Goal: Task Accomplishment & Management: Manage account settings

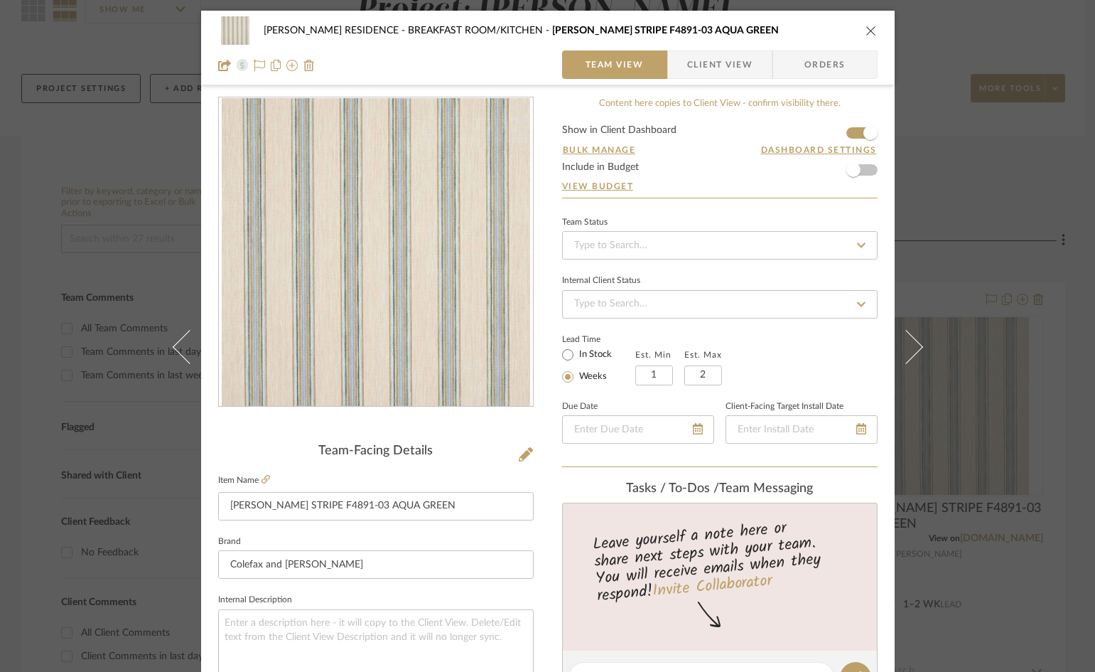
scroll to position [569, 0]
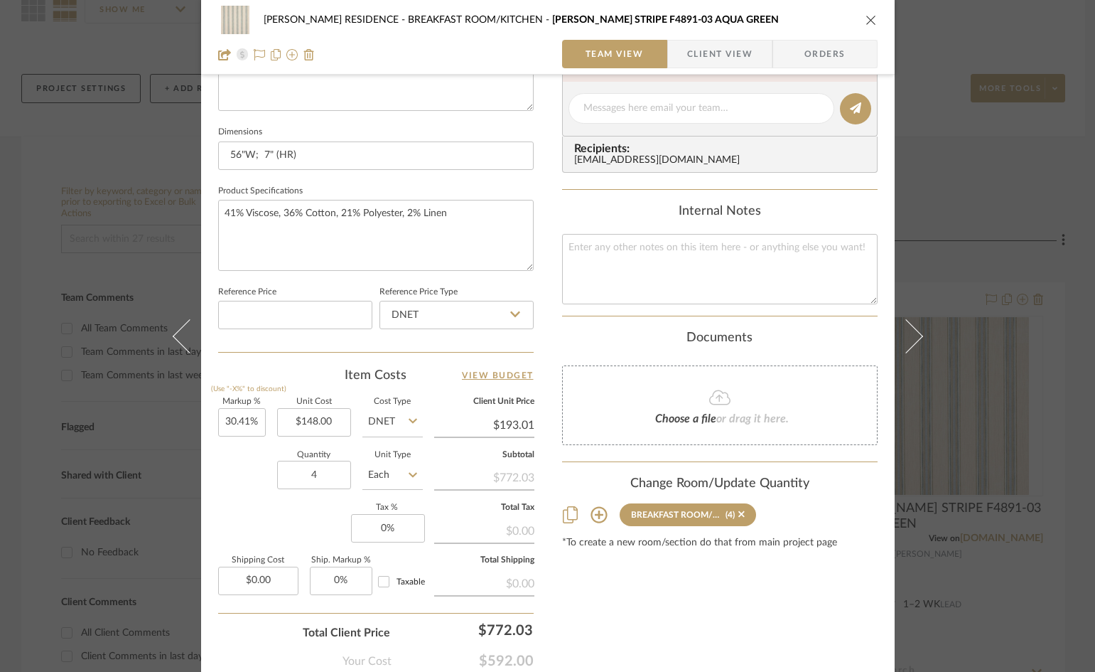
click at [721, 55] on span "Client View" at bounding box center [719, 54] width 65 height 28
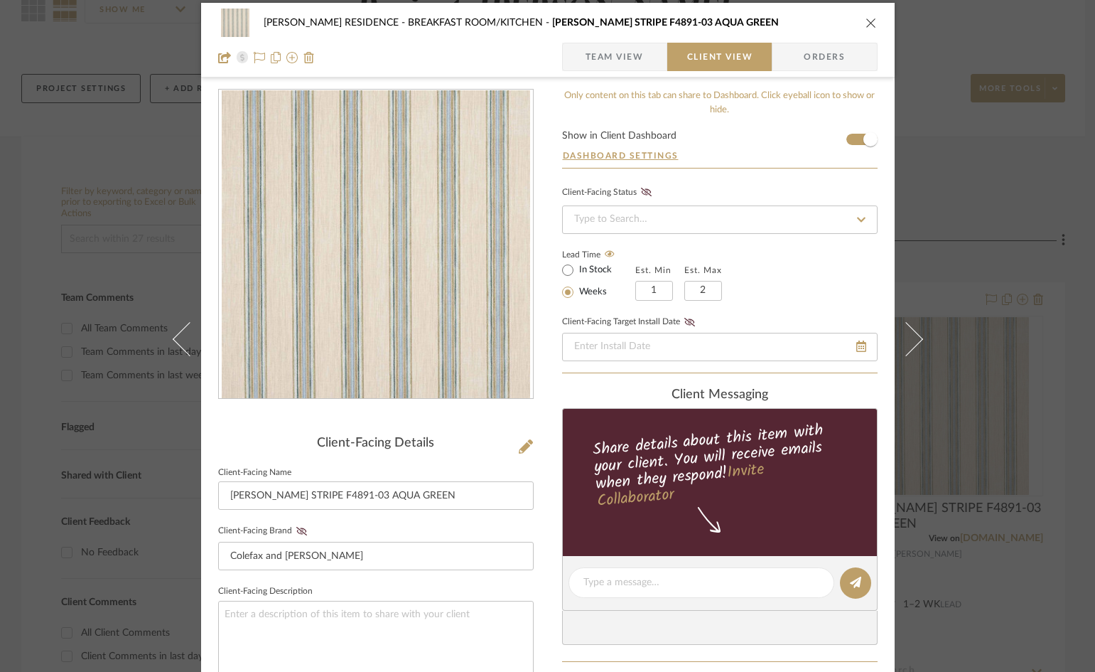
scroll to position [0, 0]
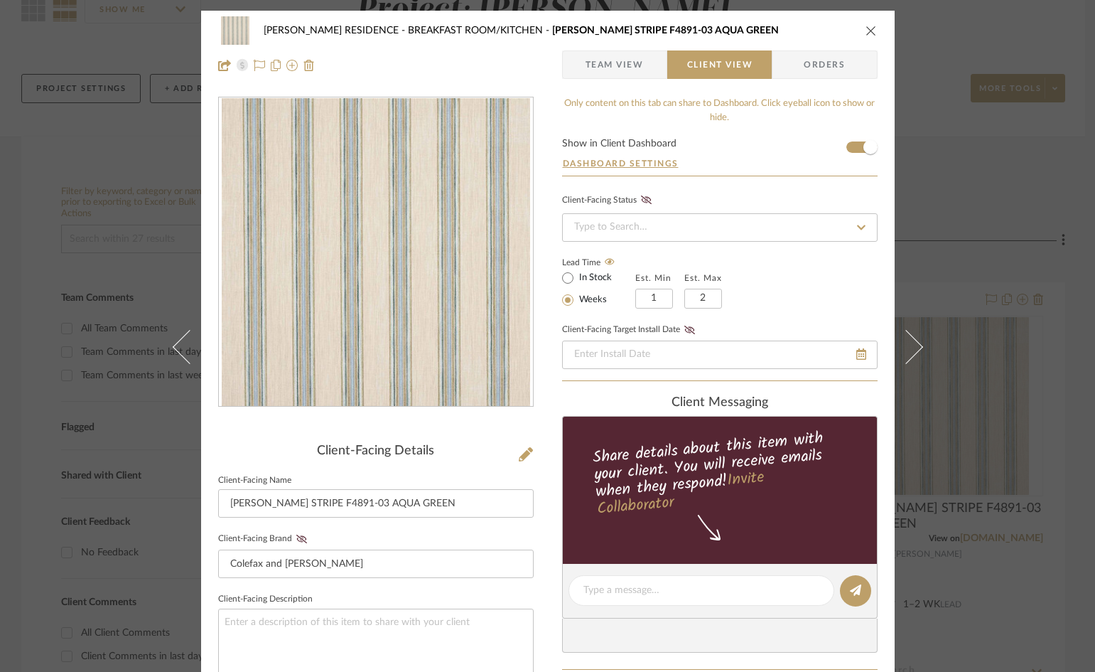
click at [865, 24] on button "close" at bounding box center [871, 30] width 13 height 13
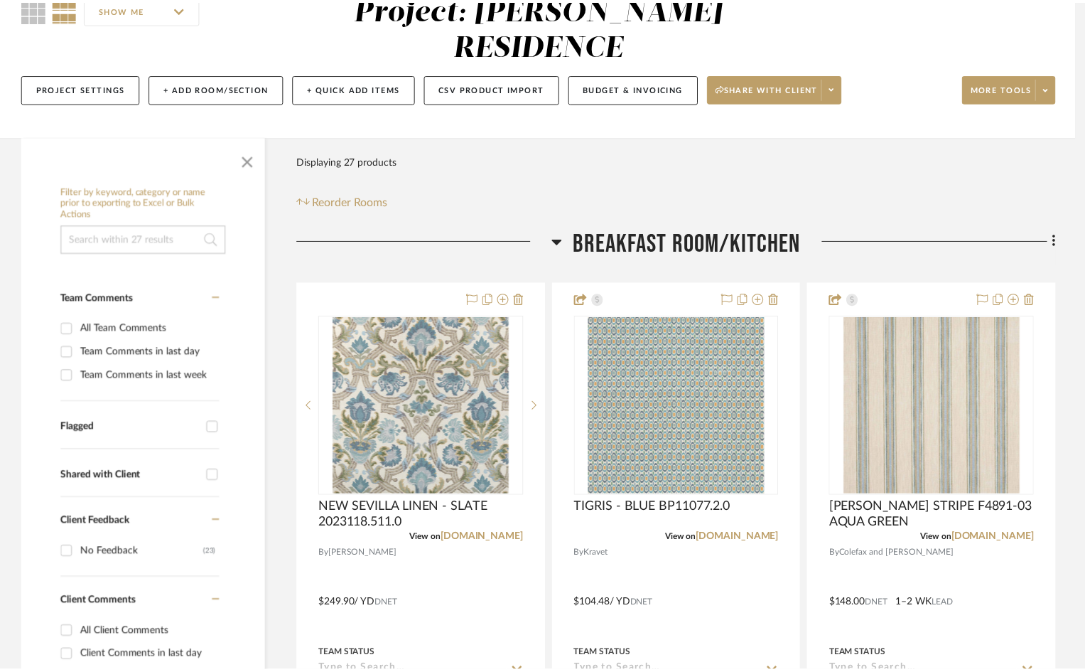
scroll to position [142, 0]
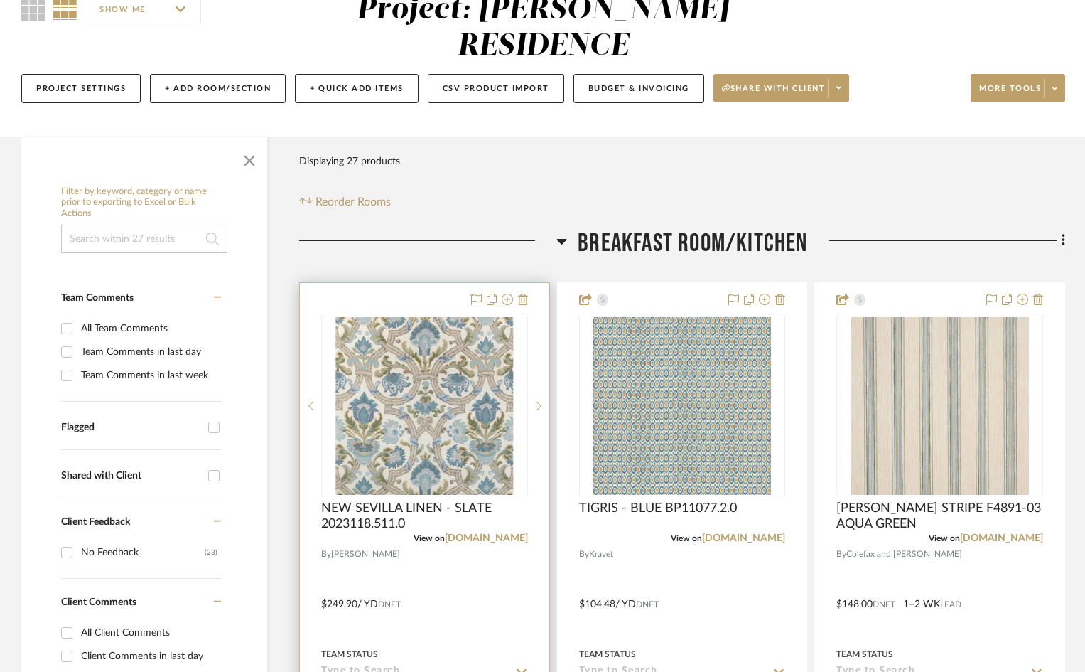
click at [449, 283] on div at bounding box center [424, 594] width 249 height 622
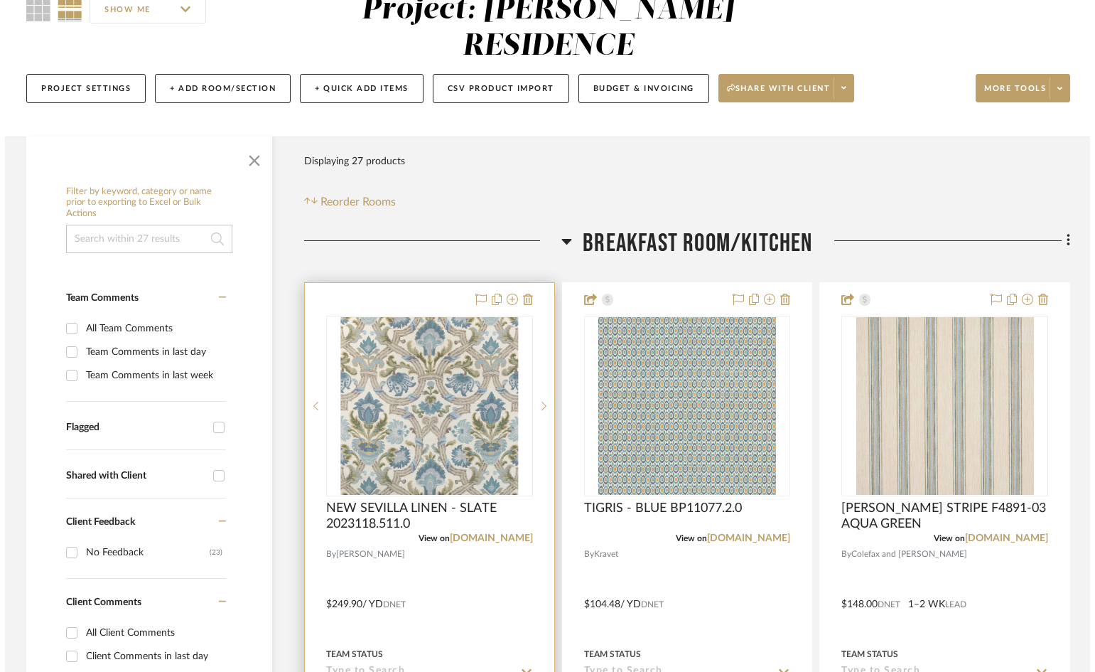
scroll to position [0, 0]
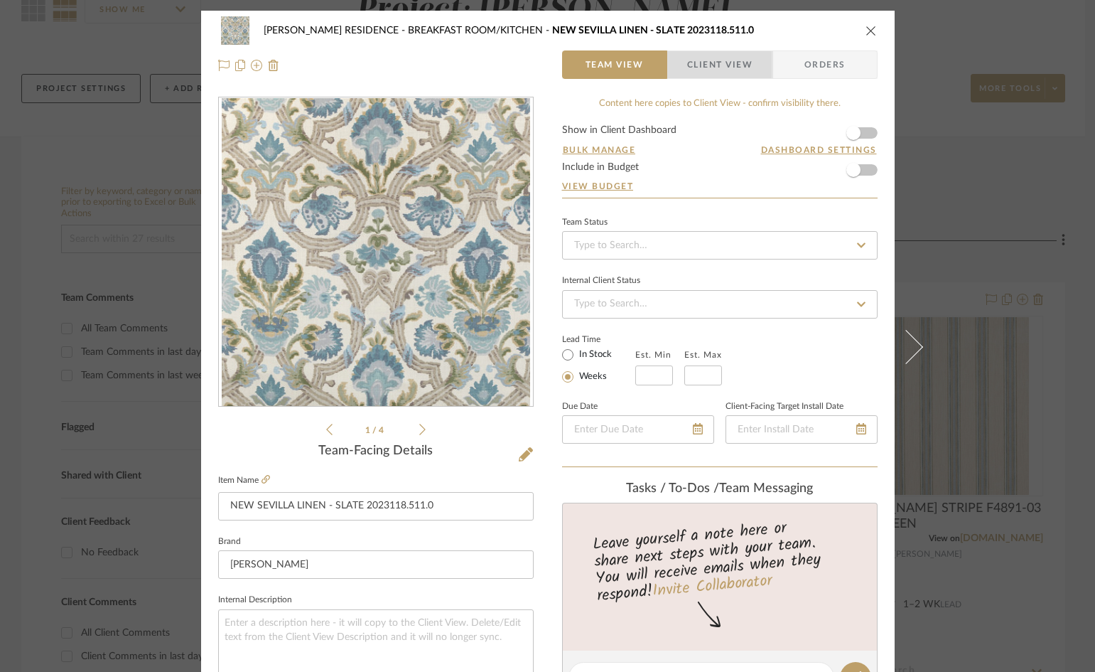
click at [728, 68] on span "Client View" at bounding box center [719, 64] width 65 height 28
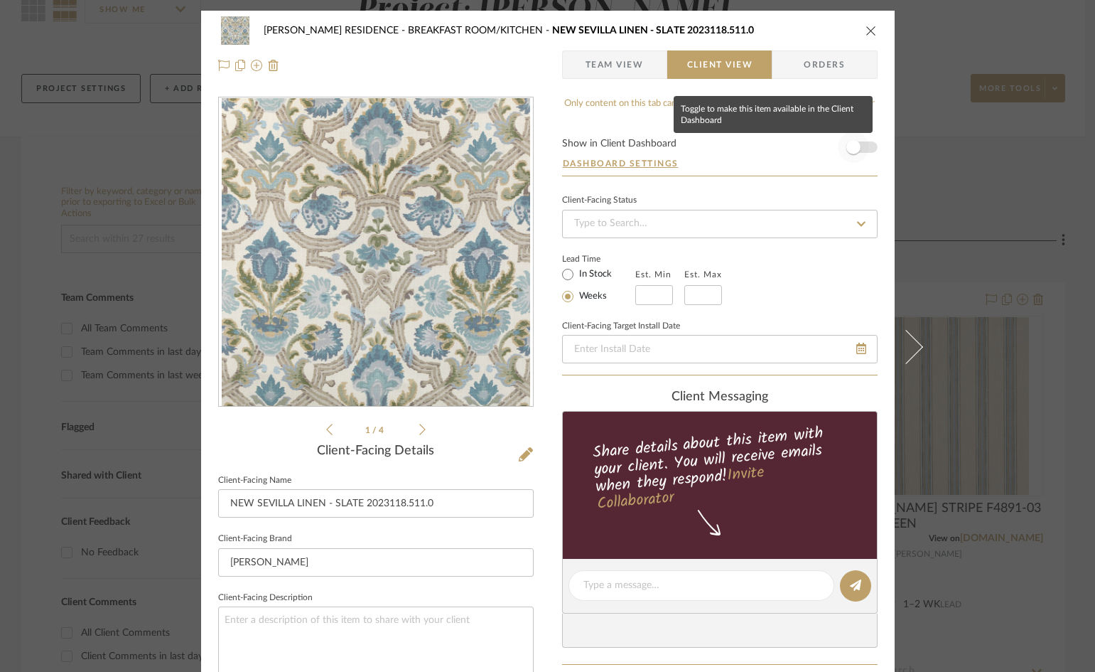
drag, startPoint x: 851, startPoint y: 146, endPoint x: 807, endPoint y: 208, distance: 76.3
click at [851, 147] on span "button" at bounding box center [854, 147] width 14 height 14
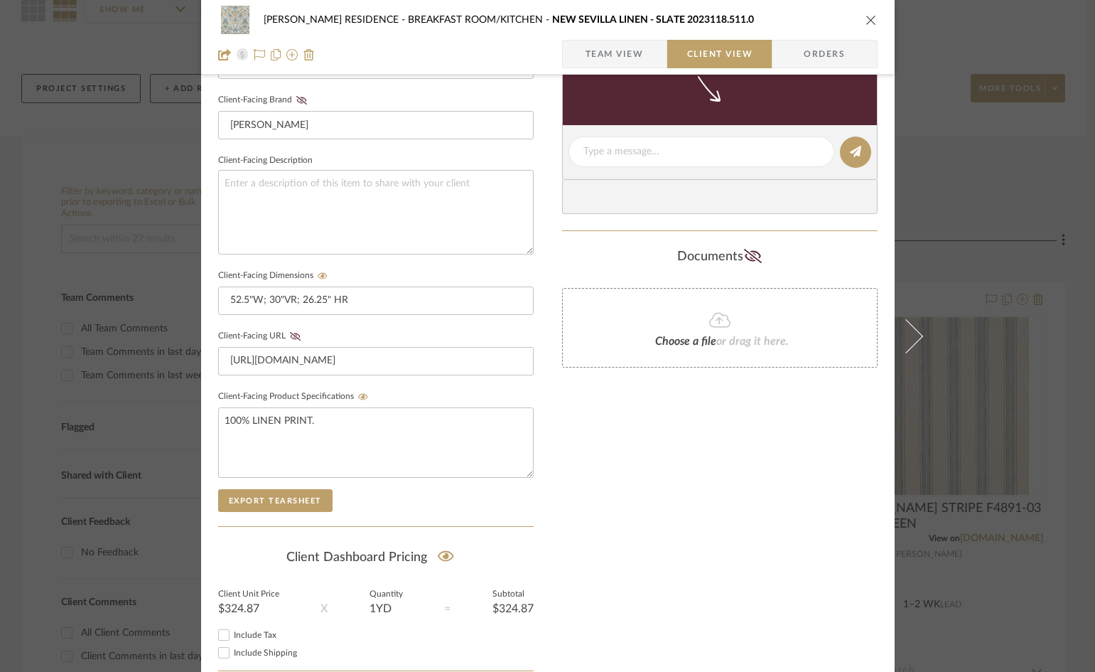
scroll to position [238, 0]
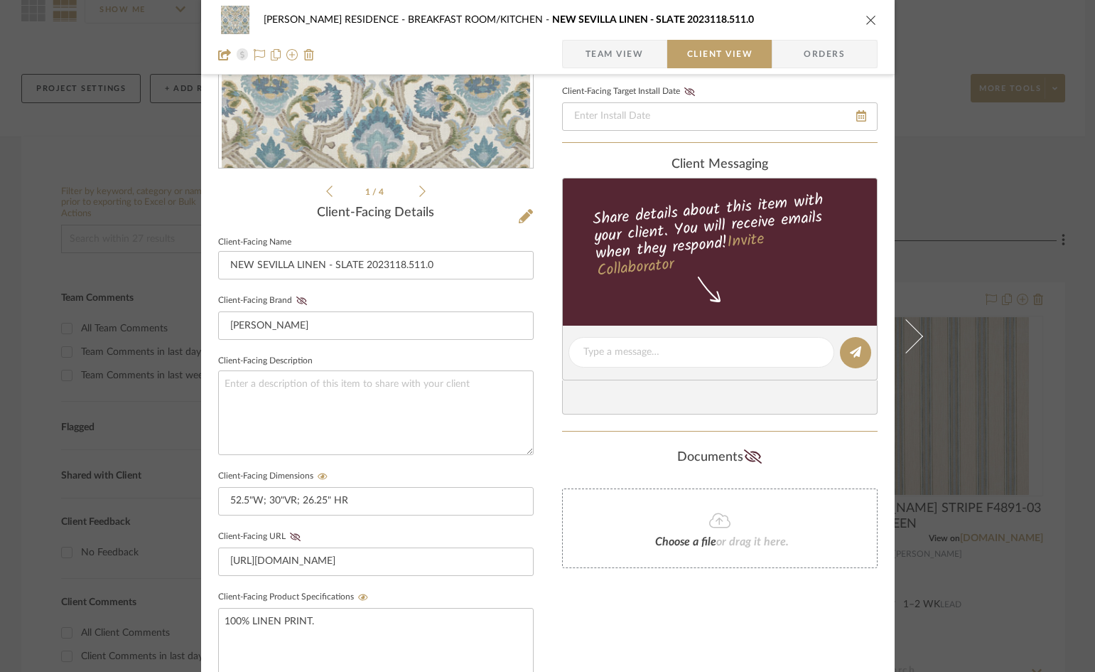
click at [642, 58] on span "Team View" at bounding box center [615, 54] width 104 height 28
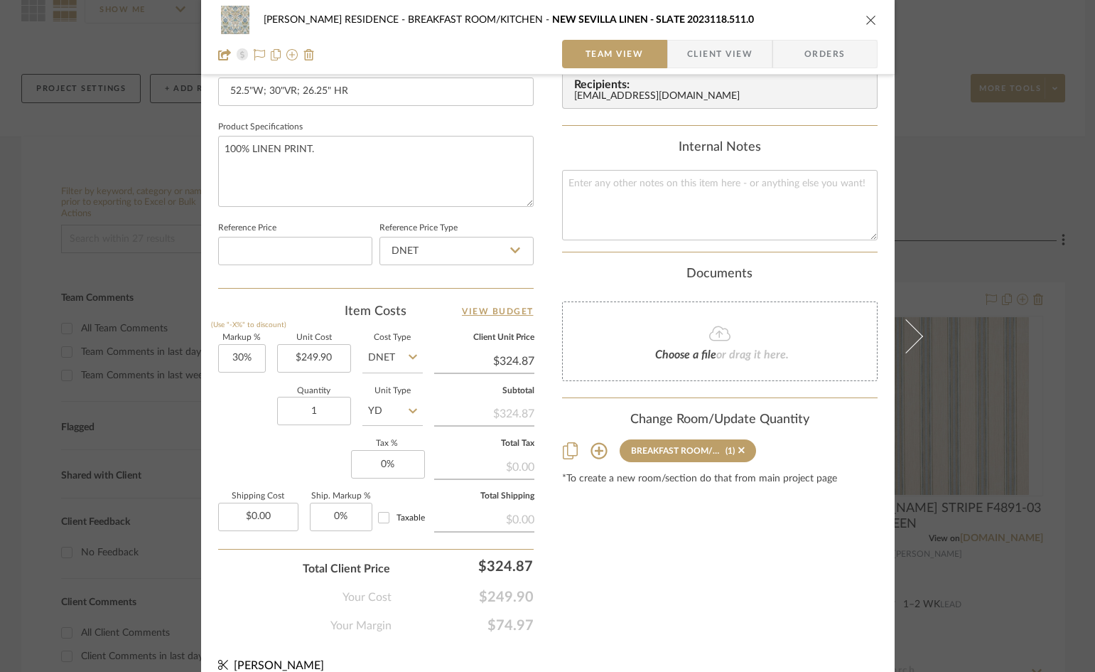
scroll to position [652, 0]
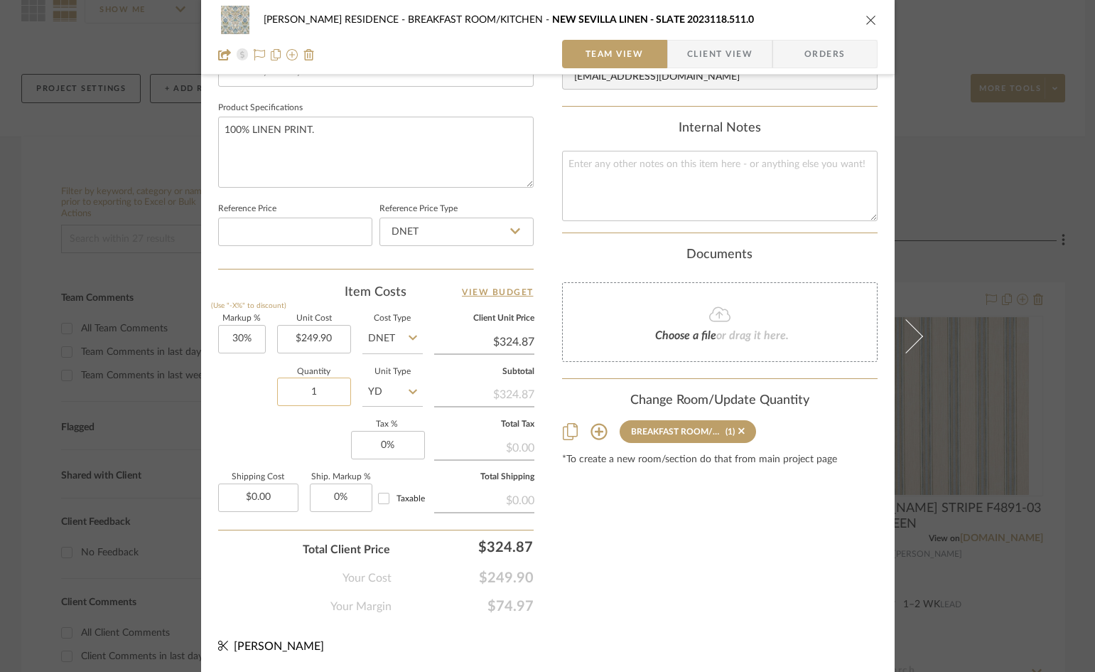
click at [326, 387] on input "1" at bounding box center [314, 391] width 74 height 28
type input "13"
type input "324.87"
click at [496, 340] on input "324.87" at bounding box center [484, 341] width 100 height 21
type input "325"
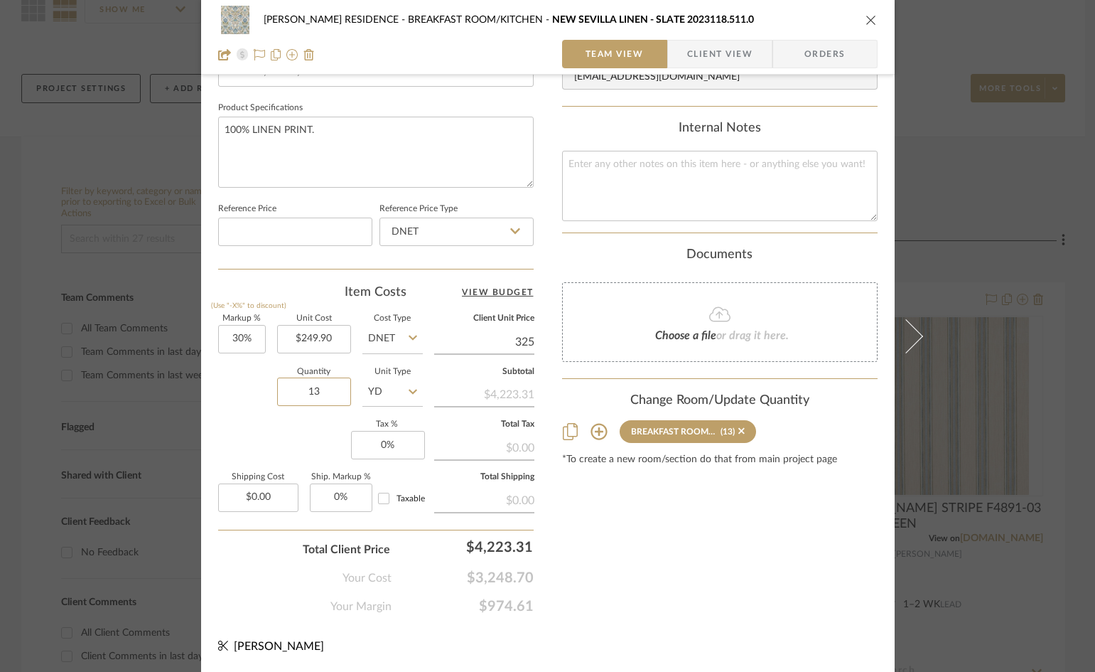
type input "30.05%"
type input "$324.99"
click at [475, 338] on input "324.99" at bounding box center [484, 341] width 100 height 21
type input "$325.00"
click at [732, 58] on span "Client View" at bounding box center [719, 54] width 65 height 28
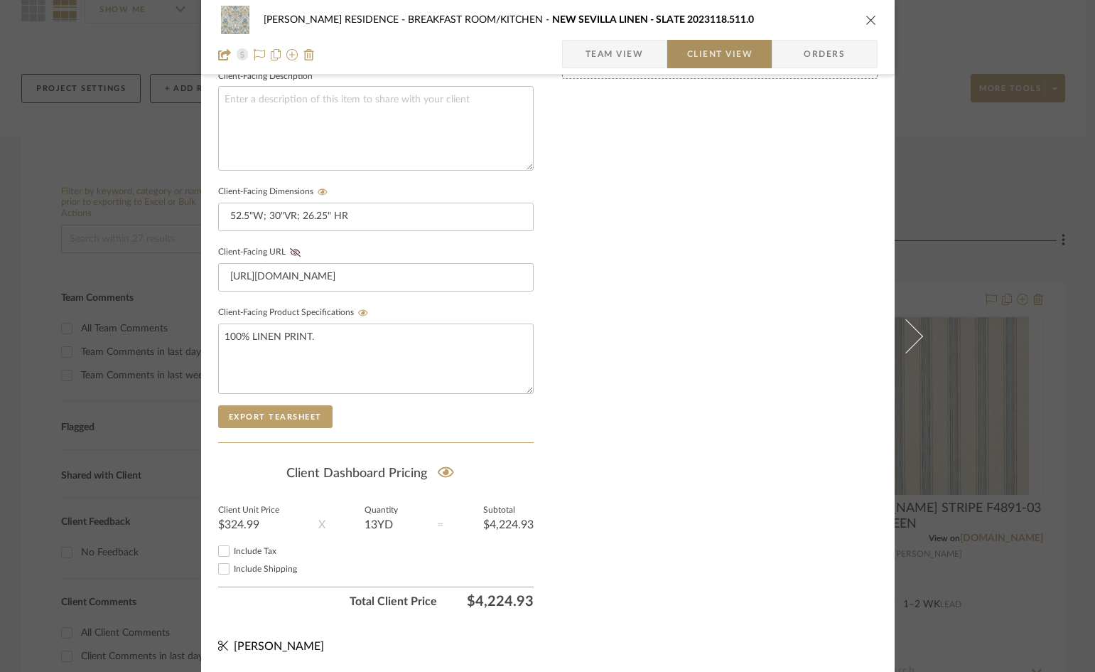
scroll to position [522, 0]
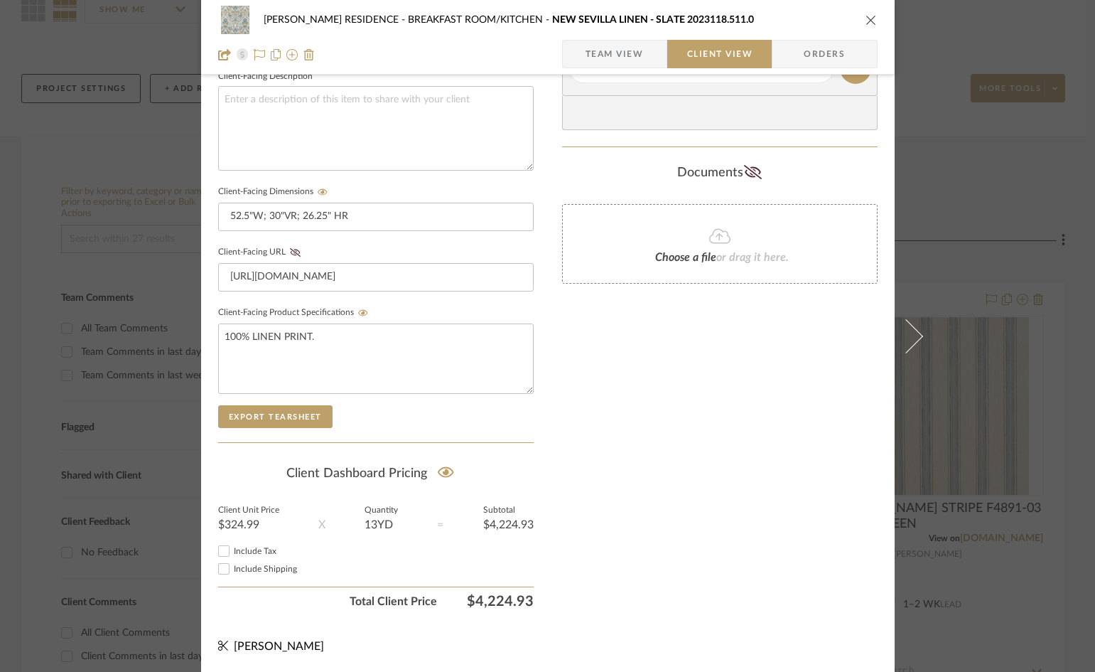
click at [633, 49] on span "Team View" at bounding box center [615, 54] width 58 height 28
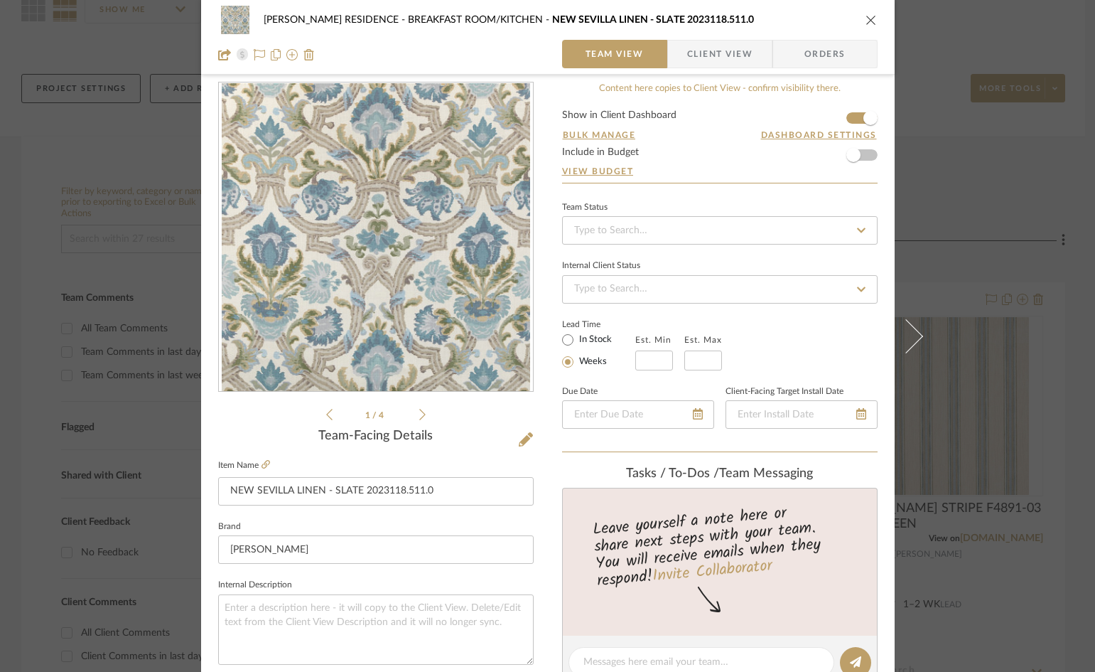
scroll to position [12, 0]
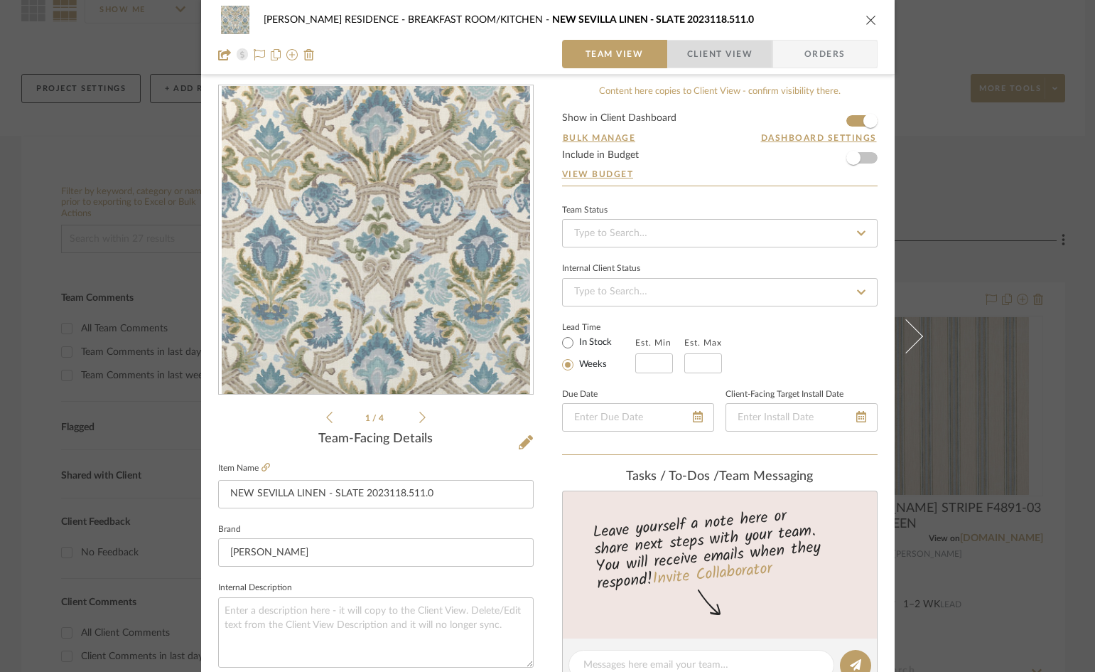
click at [726, 57] on span "Client View" at bounding box center [719, 54] width 65 height 28
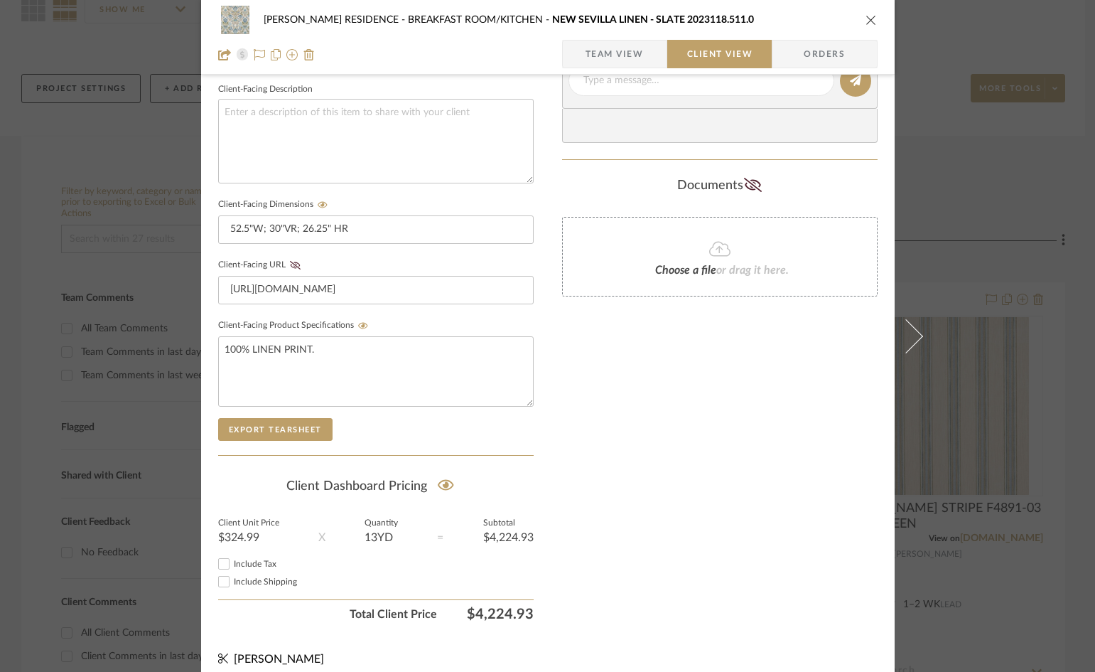
scroll to position [522, 0]
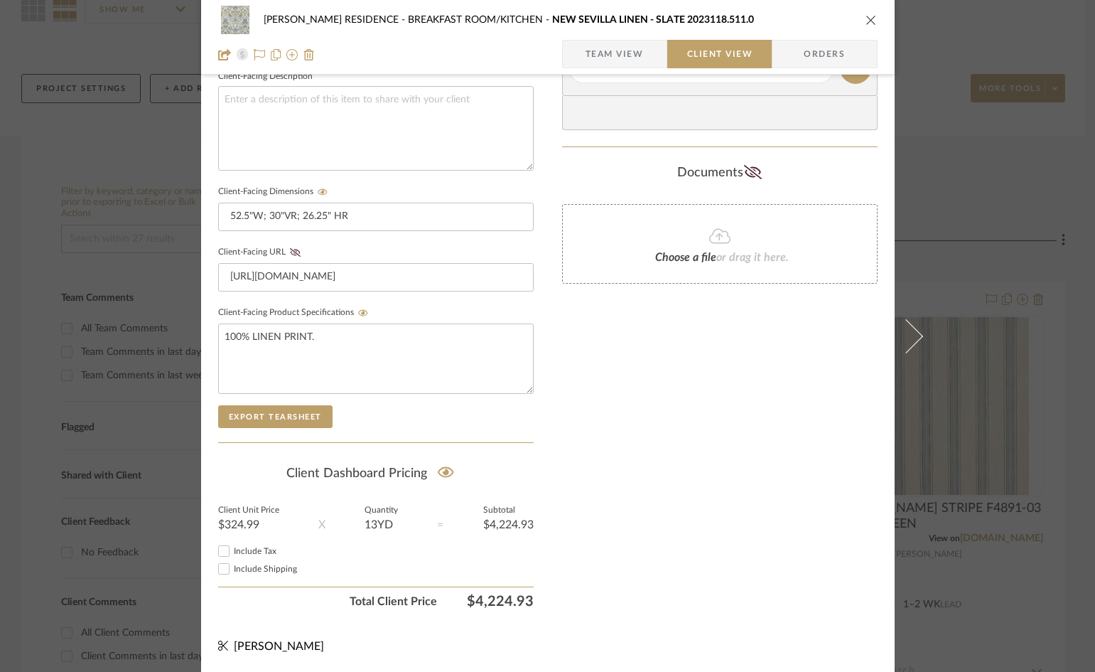
click at [873, 22] on div "[PERSON_NAME] RESIDENCE BREAKFAST ROOM/KITCHEN [GEOGRAPHIC_DATA] LINEN - SLATE …" at bounding box center [548, 37] width 694 height 75
click at [866, 19] on icon "close" at bounding box center [871, 19] width 11 height 11
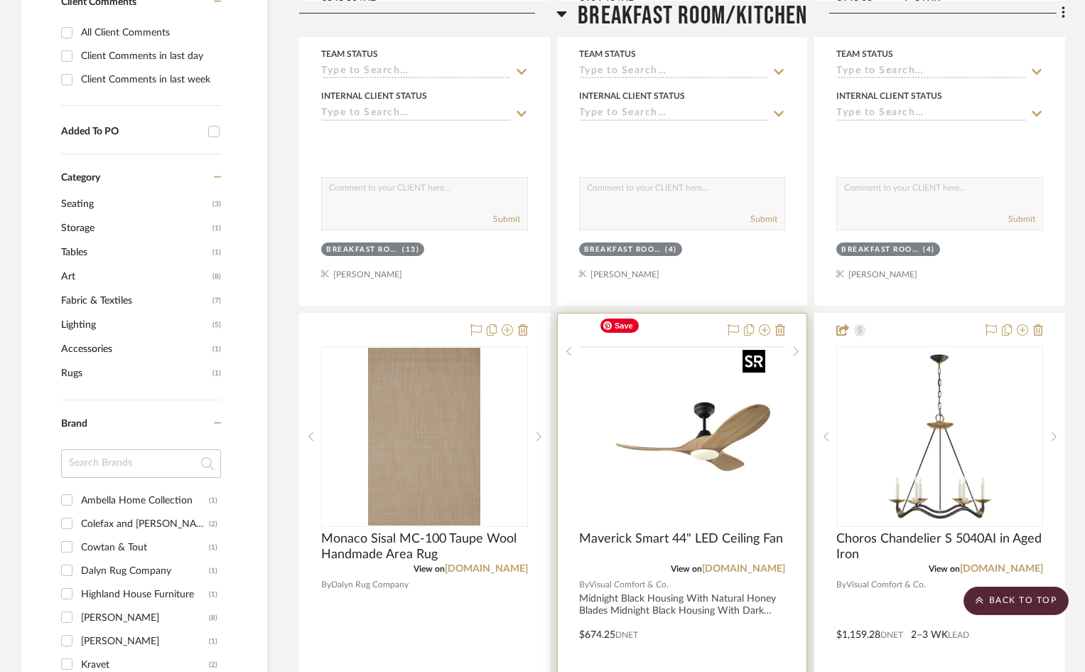
scroll to position [782, 0]
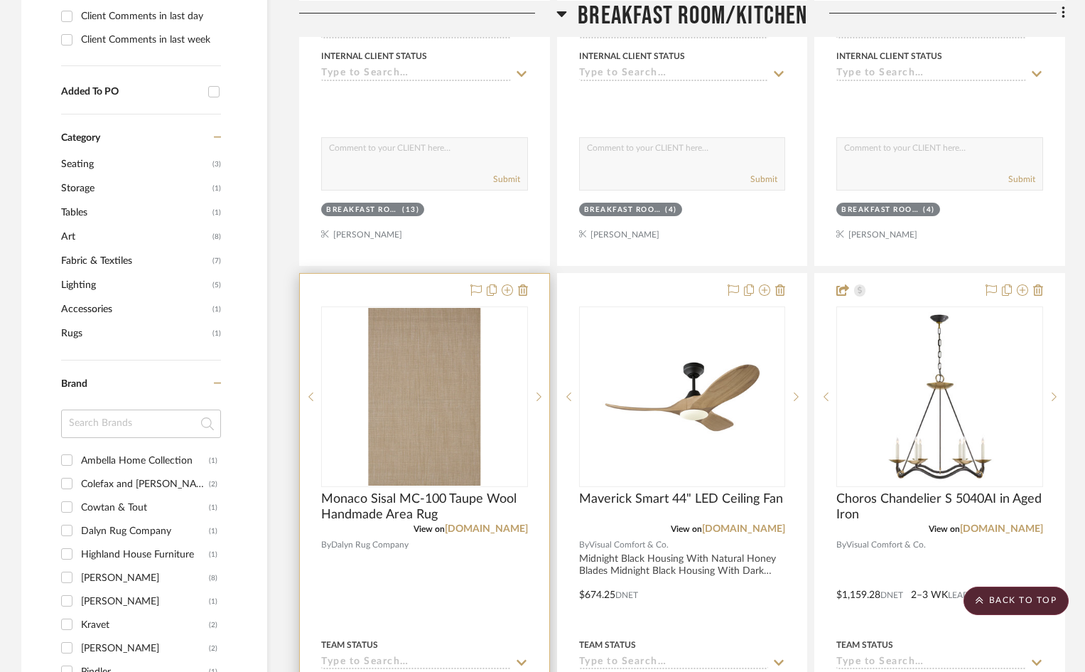
click at [510, 307] on div "0" at bounding box center [424, 396] width 205 height 179
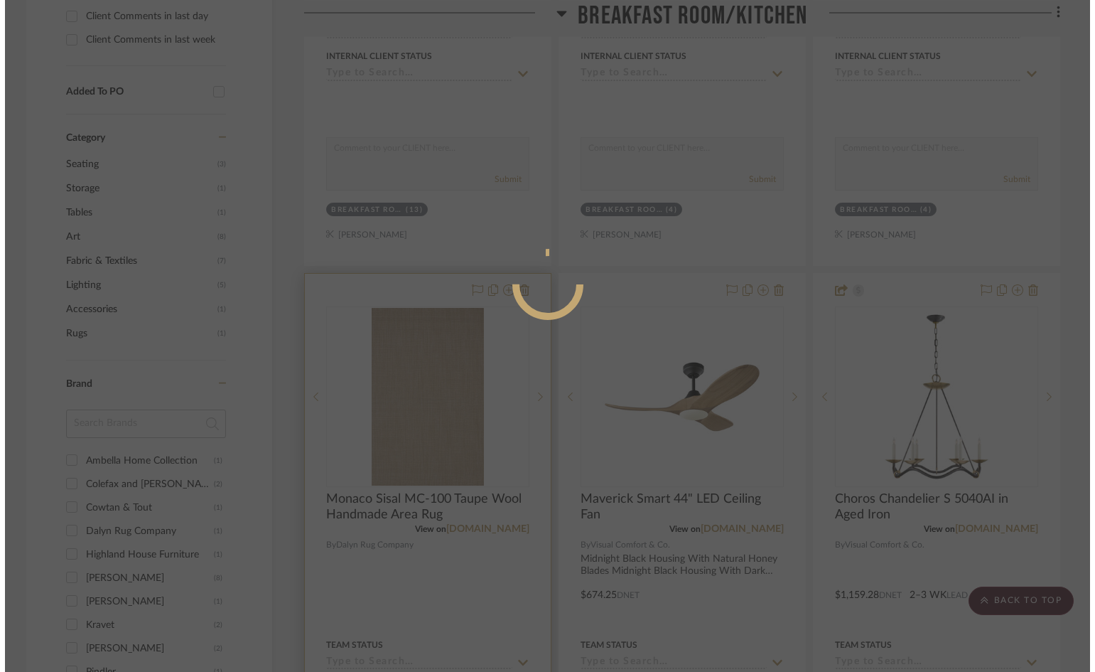
scroll to position [0, 0]
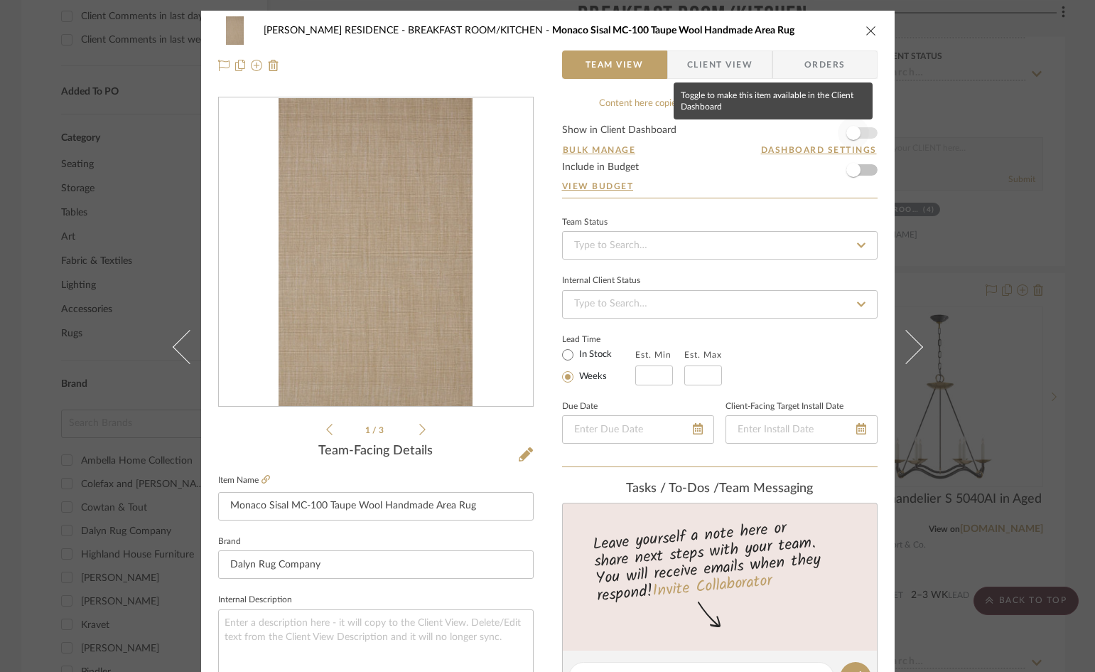
click at [847, 136] on span "button" at bounding box center [854, 133] width 14 height 14
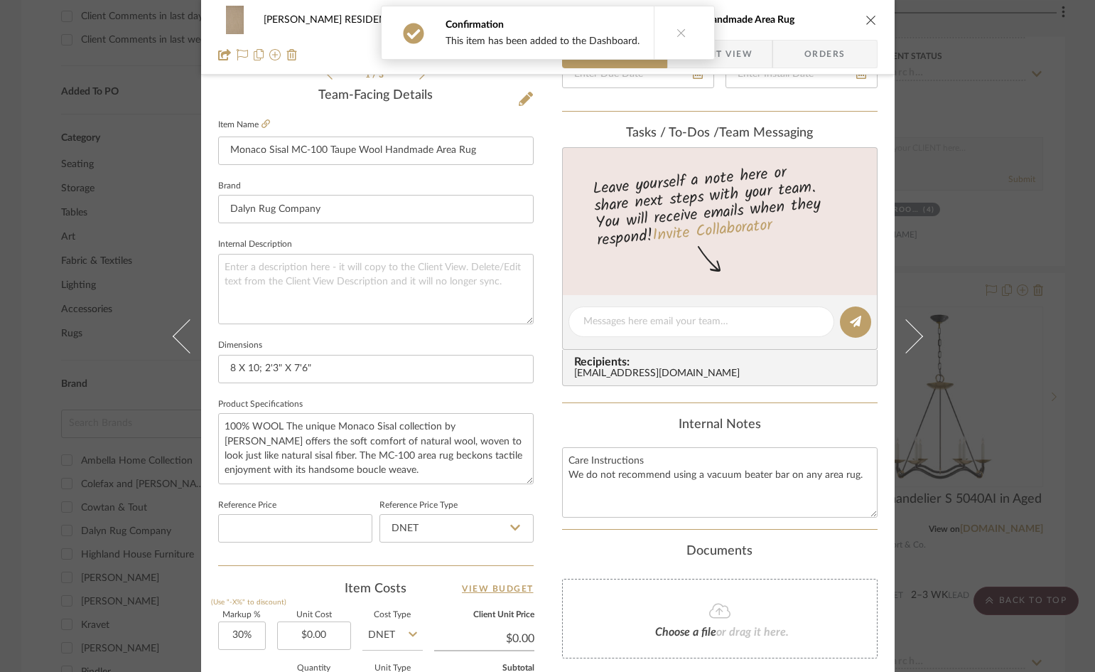
scroll to position [71, 0]
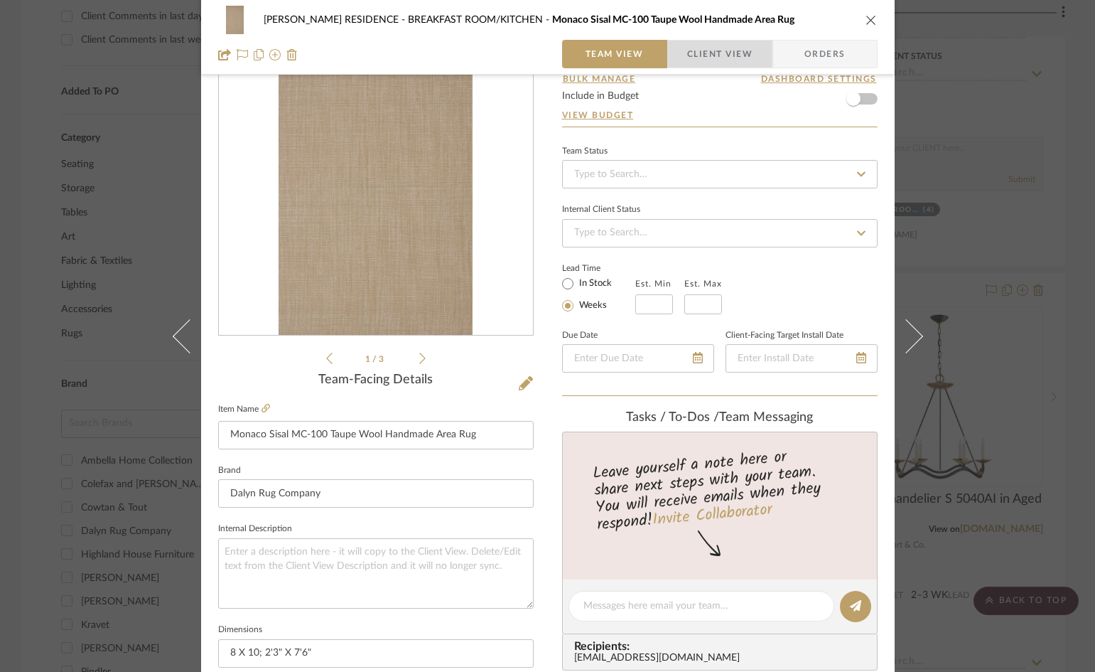
click at [735, 50] on span "Client View" at bounding box center [719, 54] width 65 height 28
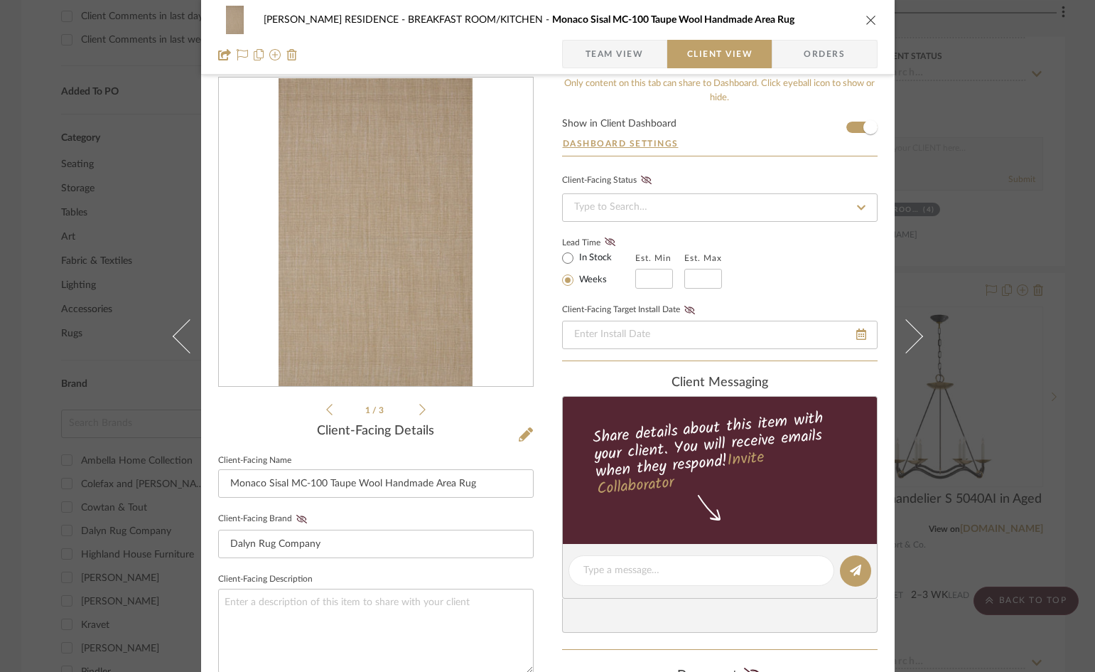
scroll to position [0, 0]
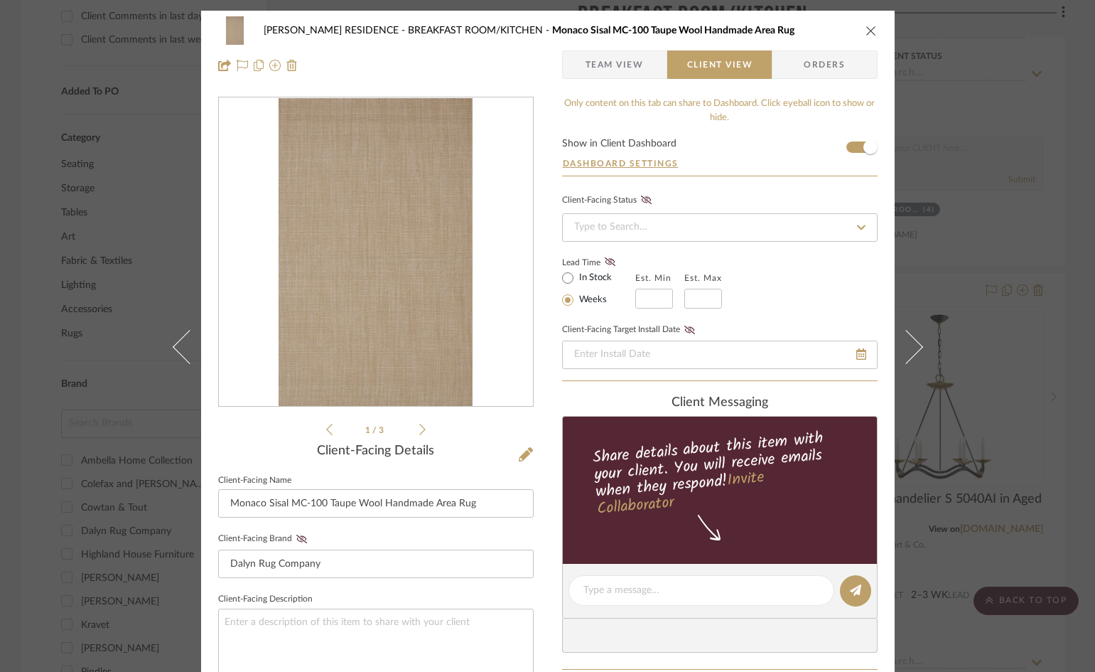
click at [866, 28] on icon "close" at bounding box center [871, 30] width 11 height 11
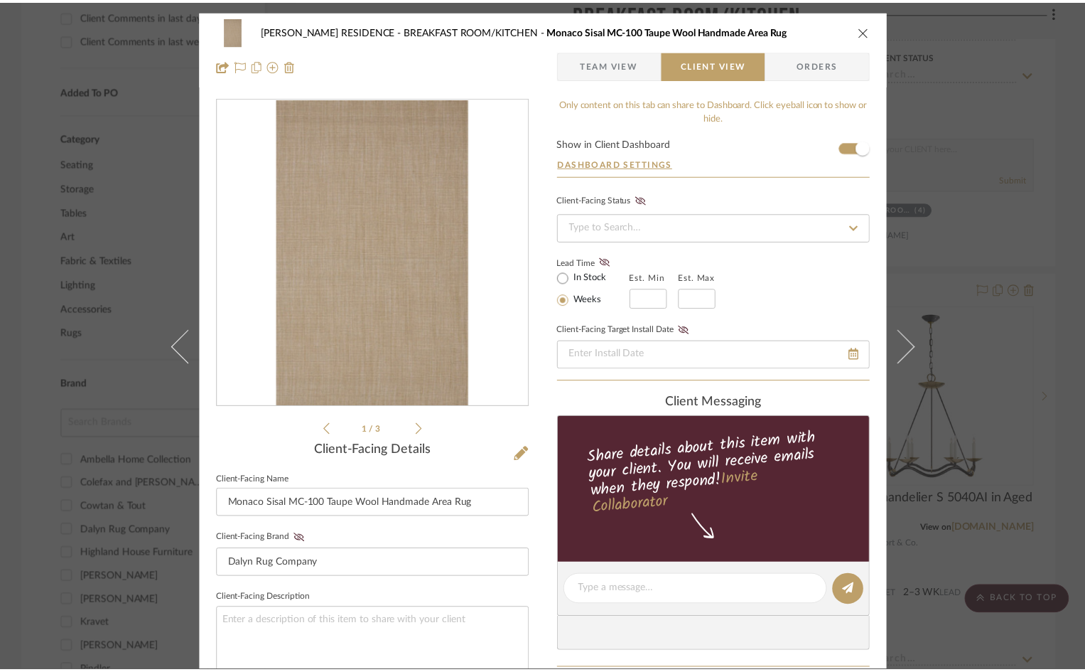
scroll to position [782, 0]
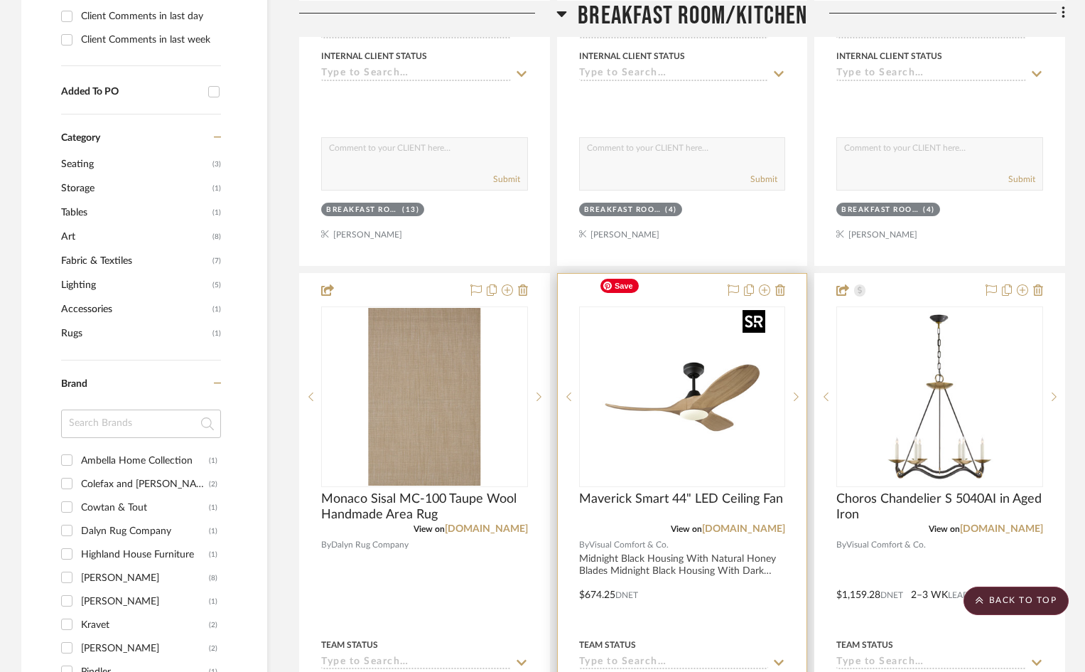
click at [759, 308] on img "0" at bounding box center [682, 397] width 178 height 178
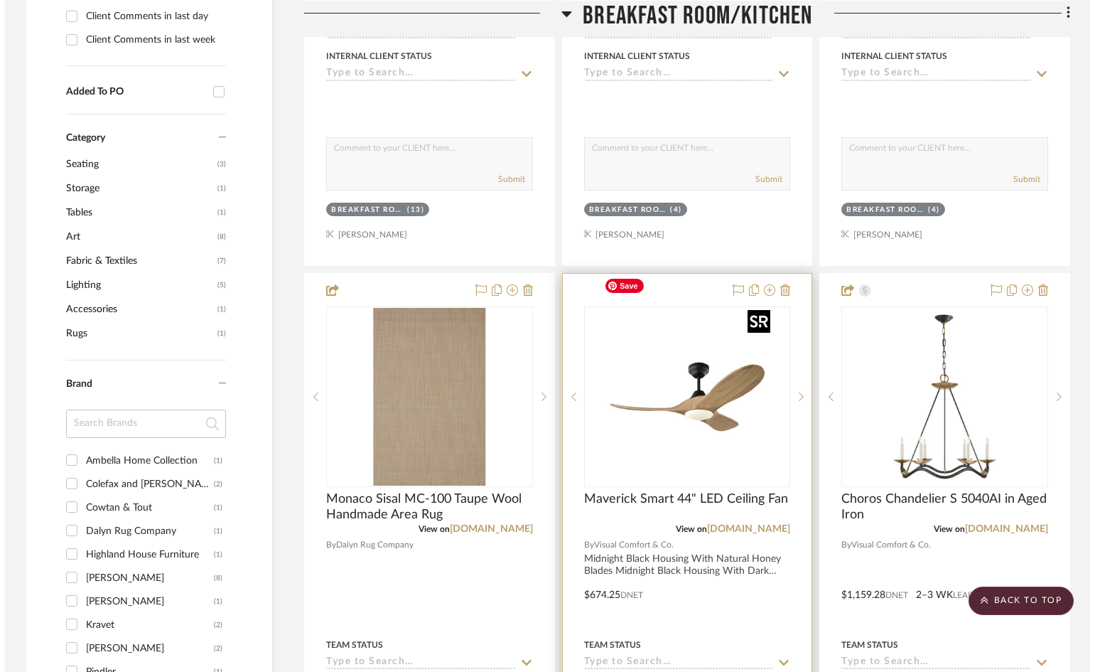
scroll to position [0, 0]
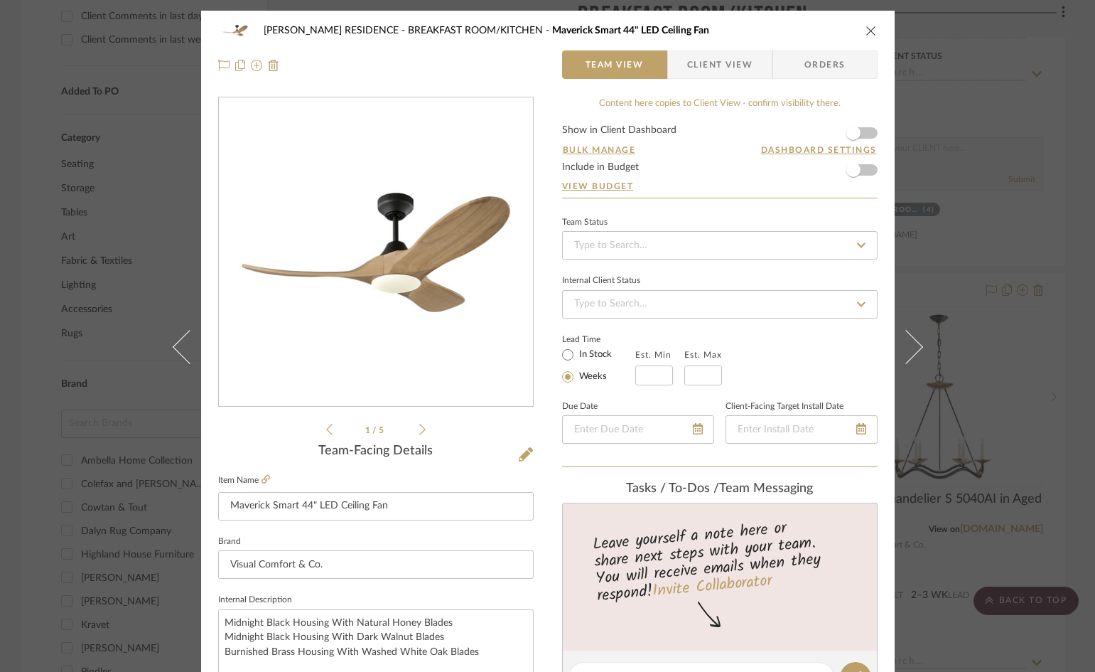
drag, startPoint x: 730, startPoint y: 59, endPoint x: 739, endPoint y: 59, distance: 9.2
click at [731, 59] on span "Client View" at bounding box center [719, 64] width 65 height 28
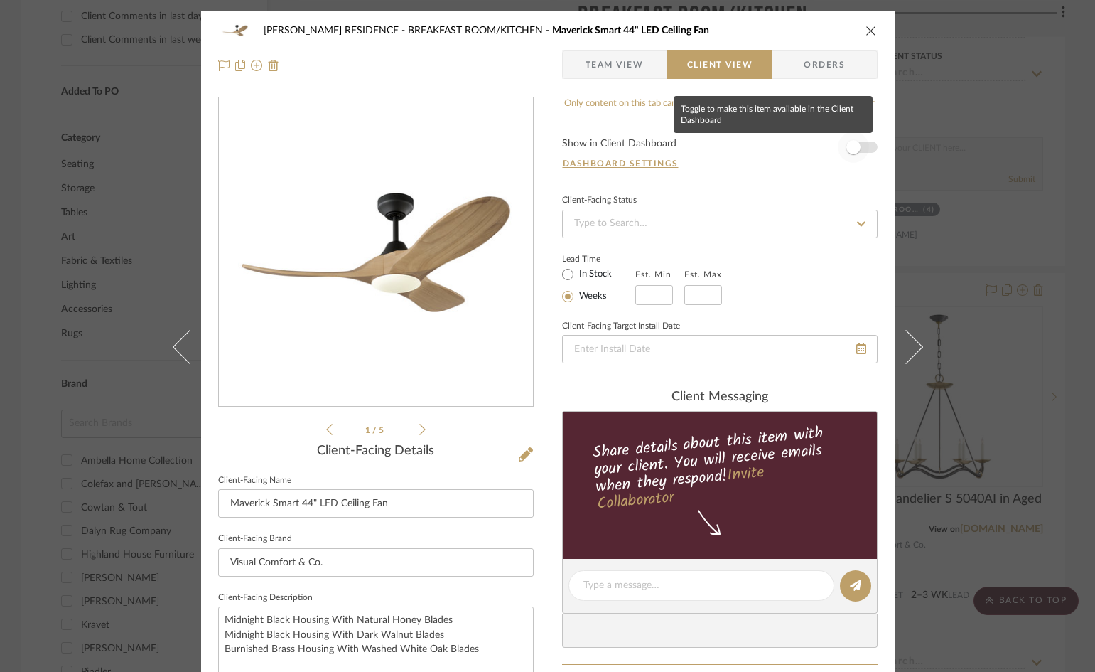
click at [847, 146] on span "button" at bounding box center [854, 147] width 14 height 14
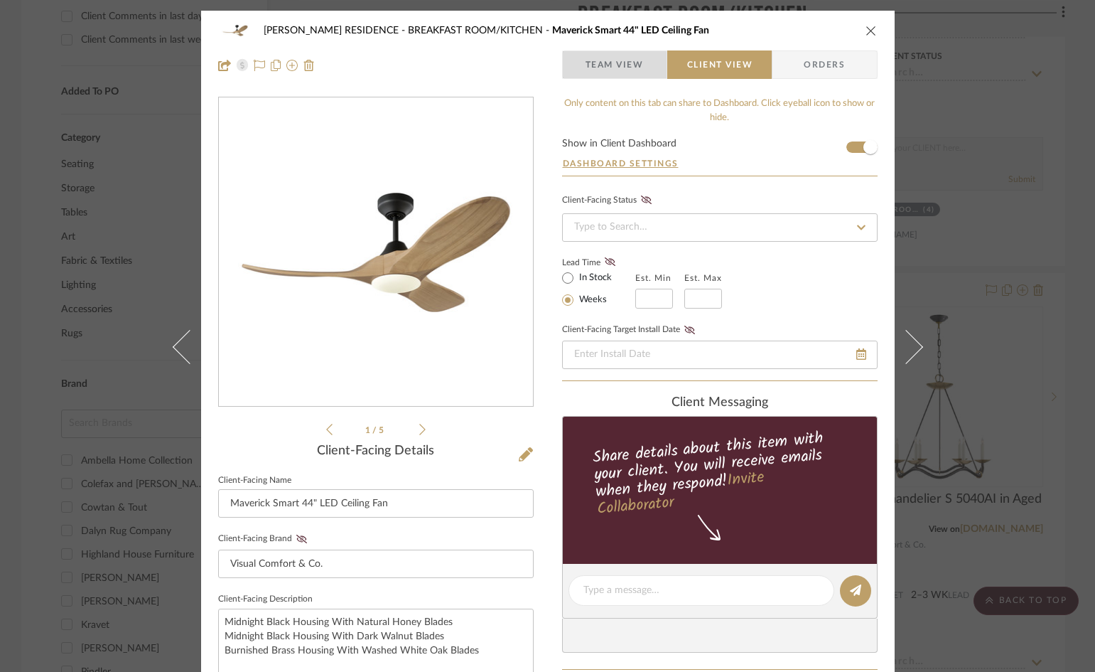
click at [598, 68] on span "Team View" at bounding box center [615, 64] width 58 height 28
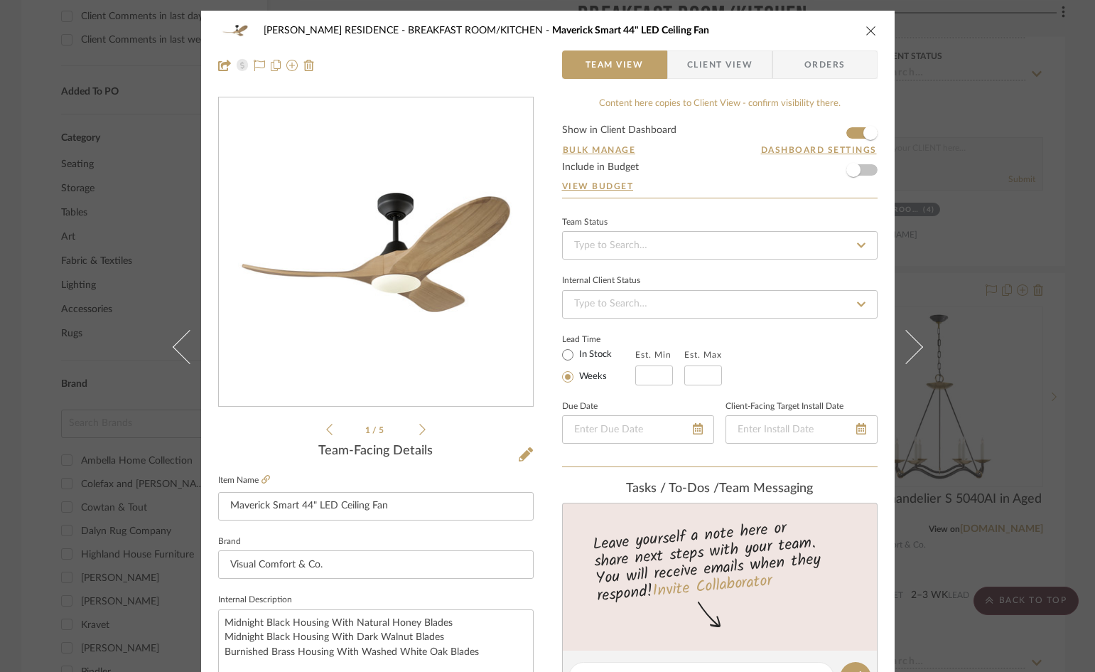
click at [866, 32] on icon "close" at bounding box center [871, 30] width 11 height 11
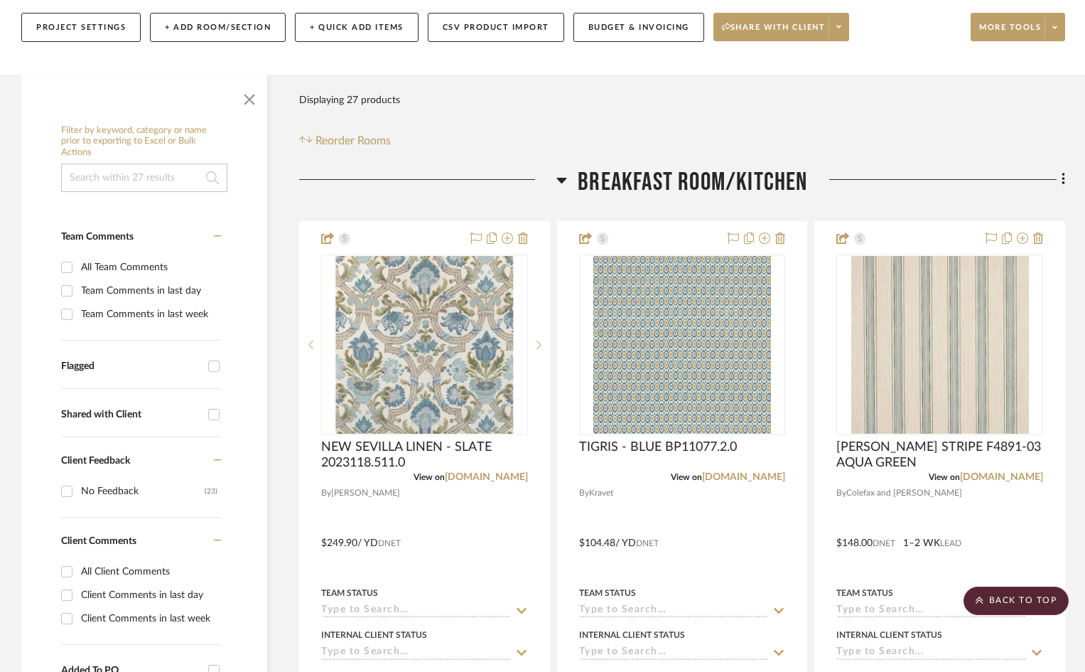
scroll to position [71, 0]
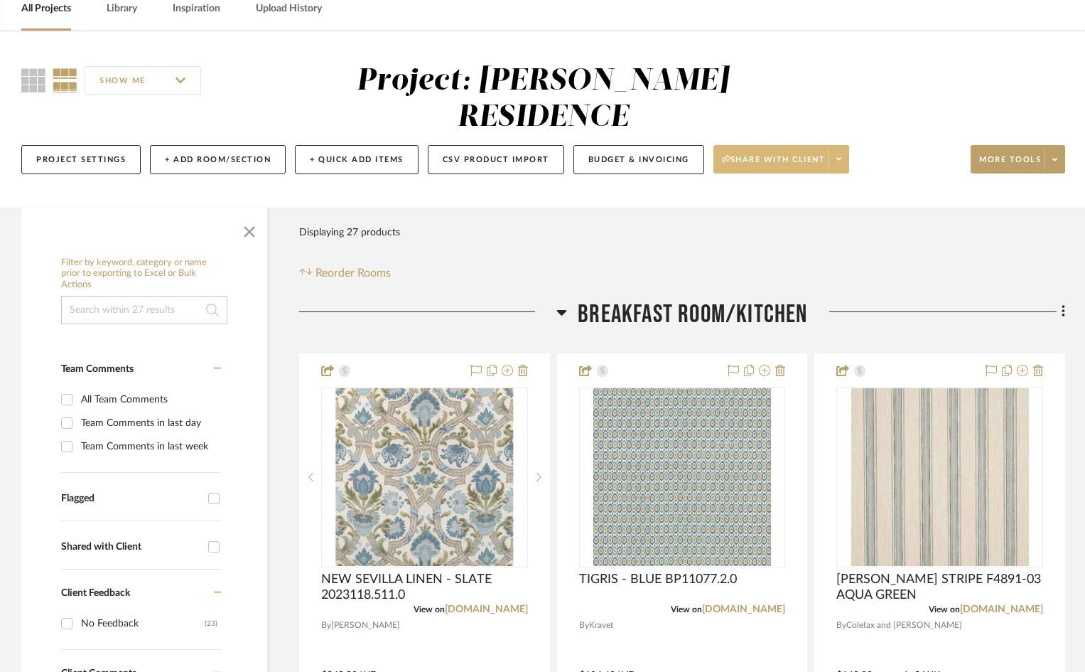
click at [842, 149] on span at bounding box center [839, 159] width 20 height 21
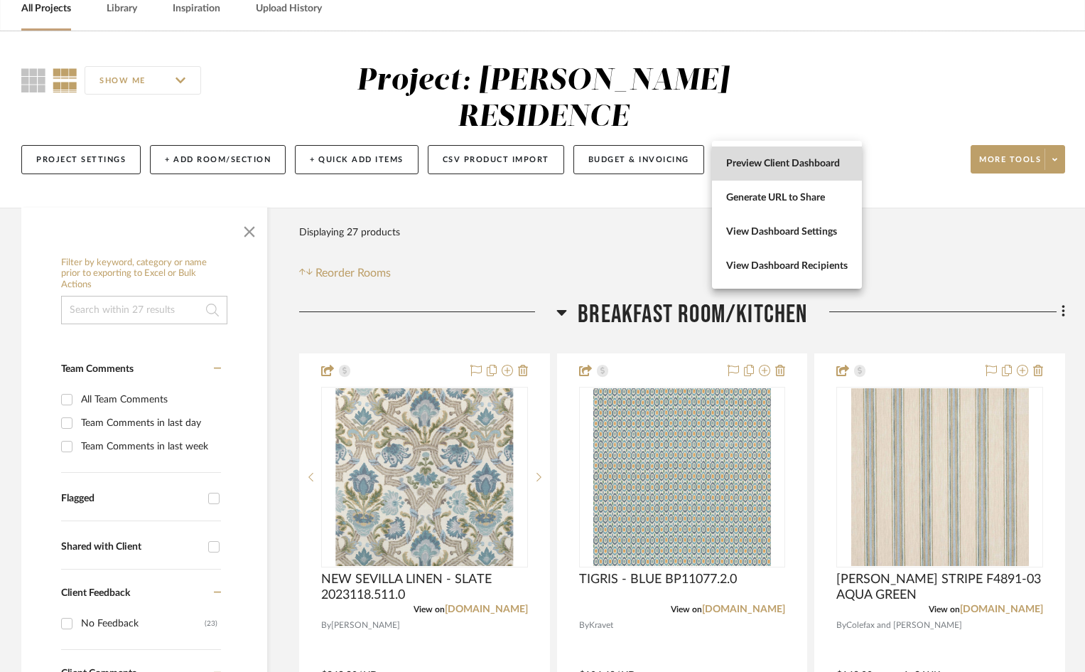
click at [829, 163] on span "Preview Client Dashboard" at bounding box center [787, 164] width 122 height 12
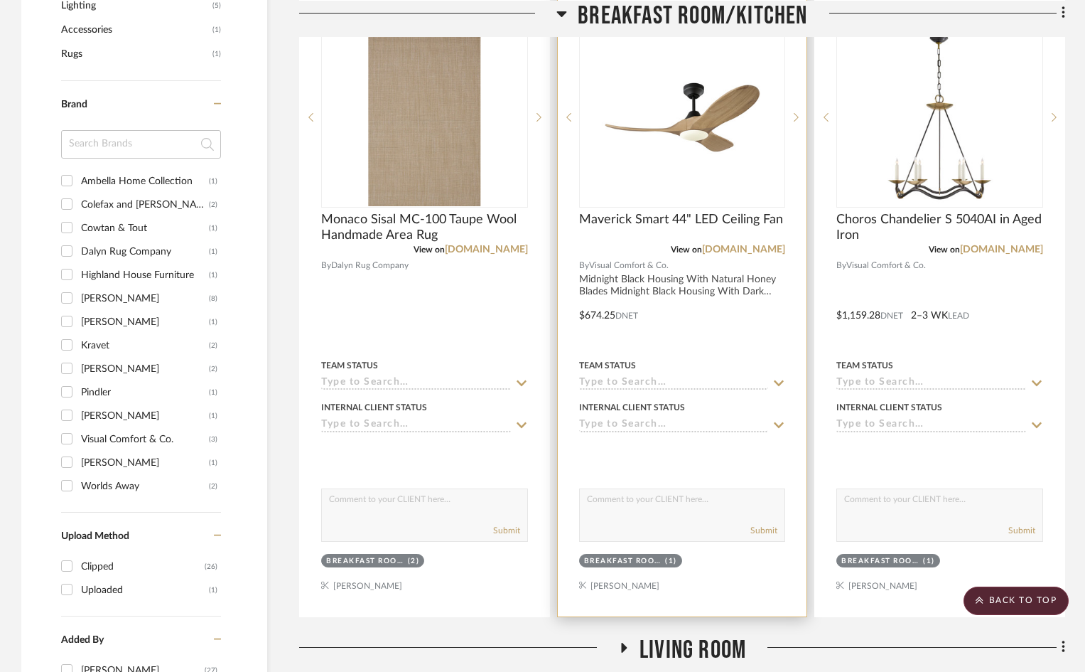
scroll to position [1066, 0]
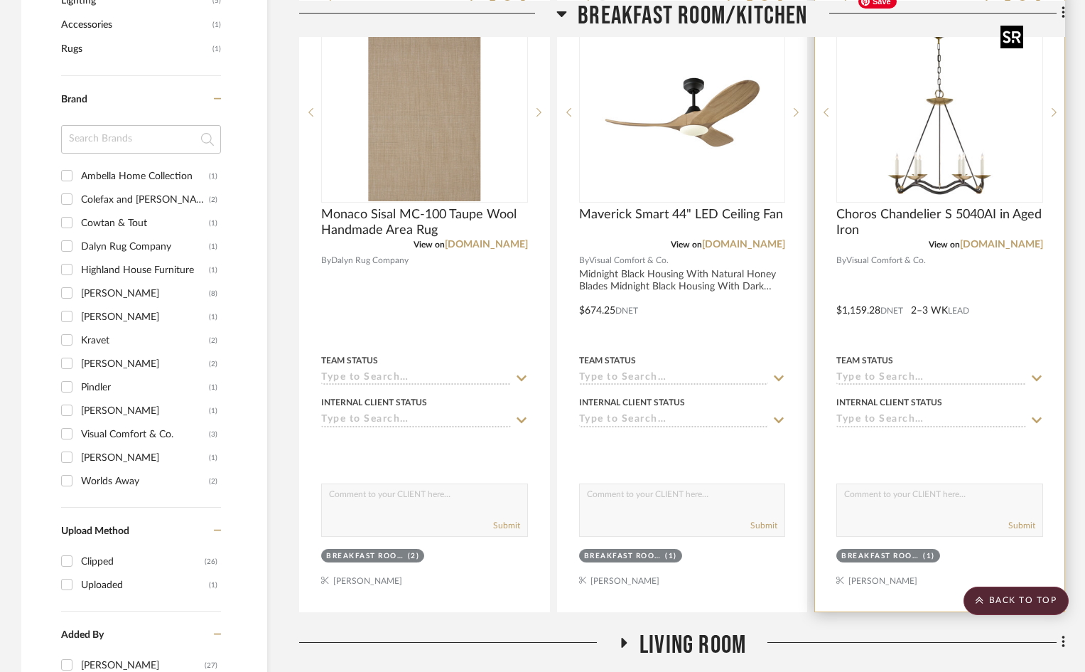
click at [1009, 130] on img "0" at bounding box center [940, 112] width 178 height 178
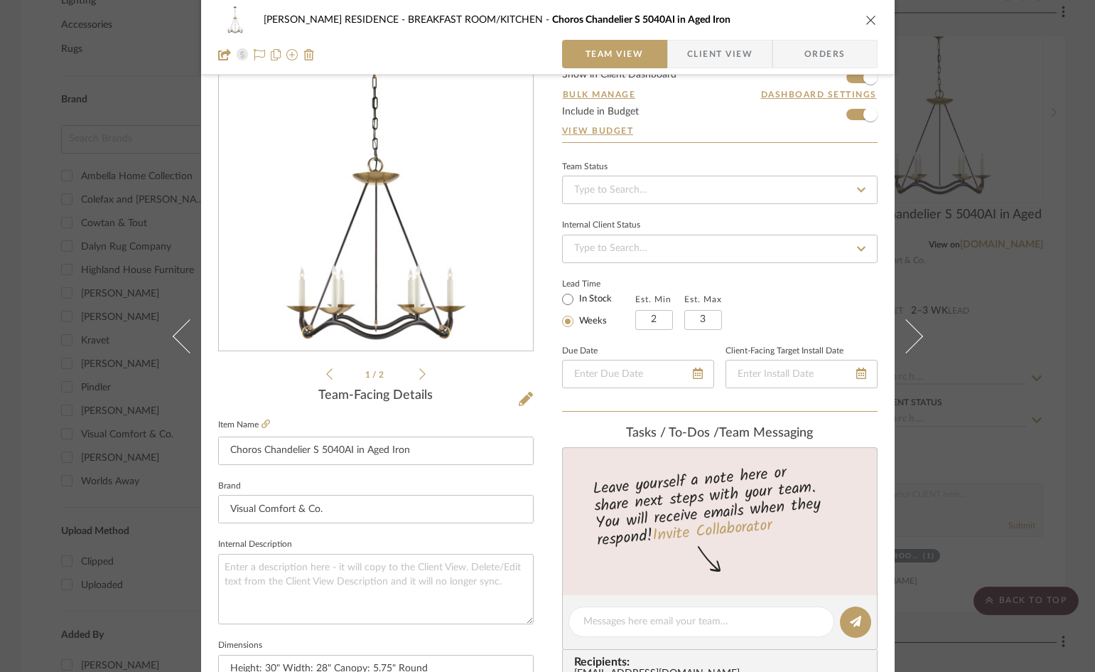
scroll to position [142, 0]
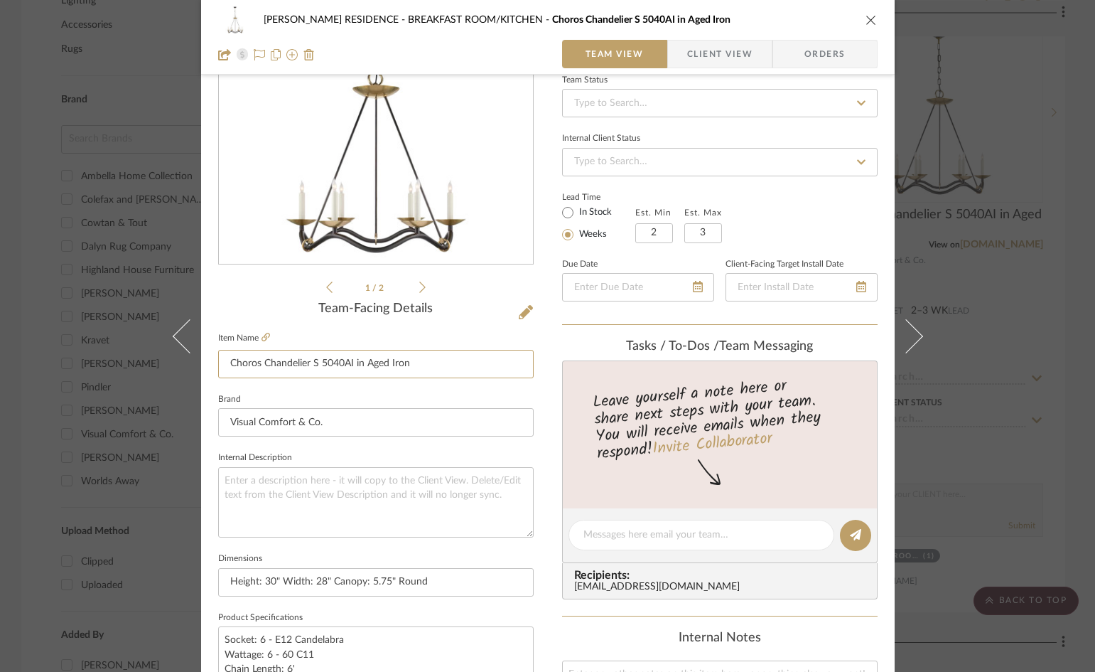
drag, startPoint x: 422, startPoint y: 366, endPoint x: 131, endPoint y: 362, distance: 290.7
click at [131, 362] on div "[PERSON_NAME] RESIDENCE BREAKFAST ROOM/KITCHEN Choros Chandelier S 5040AI in Ag…" at bounding box center [547, 336] width 1095 height 672
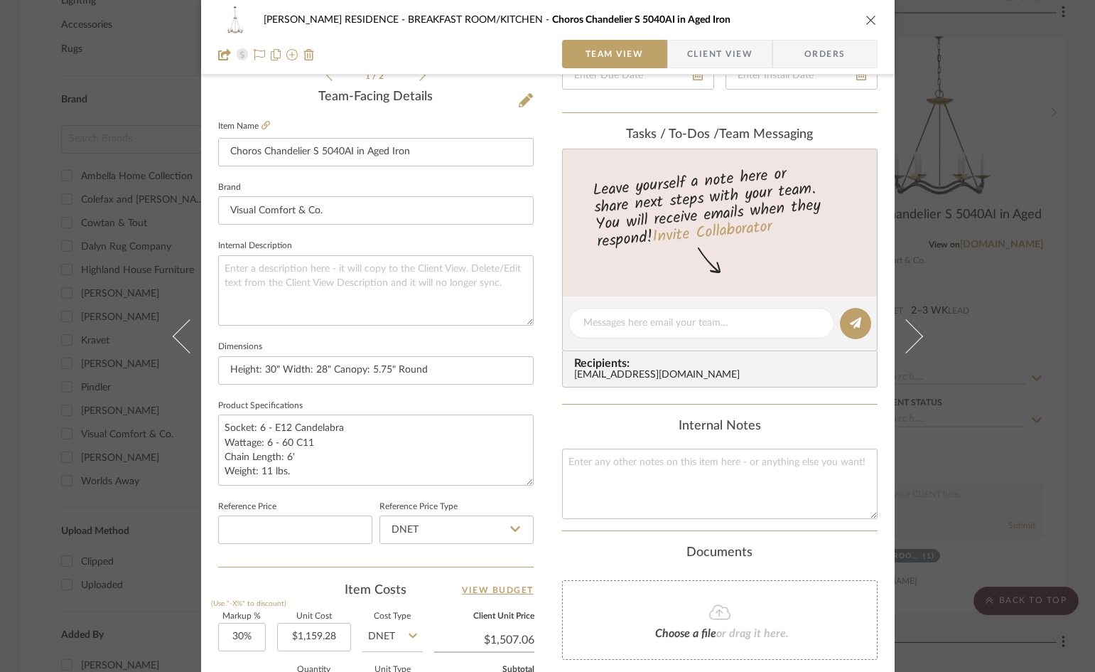
scroll to position [355, 0]
drag, startPoint x: 425, startPoint y: 370, endPoint x: 201, endPoint y: 370, distance: 223.9
click at [201, 370] on div "[PERSON_NAME] RESIDENCE BREAKFAST ROOM/KITCHEN Choros Chandelier S 5040AI in Ag…" at bounding box center [548, 311] width 694 height 1313
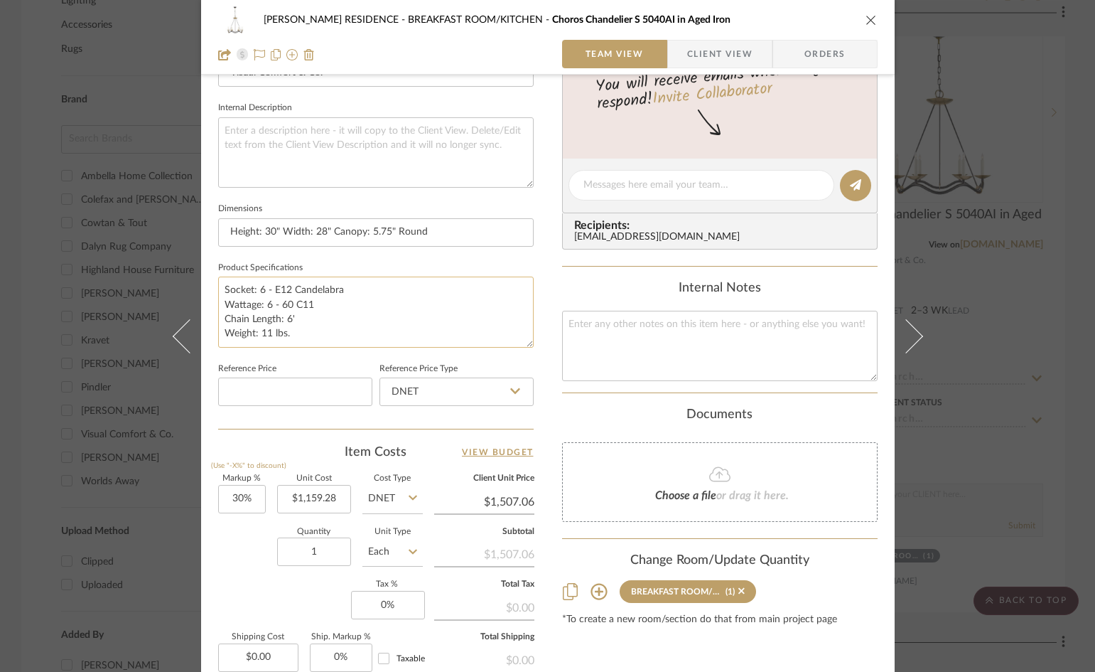
scroll to position [498, 0]
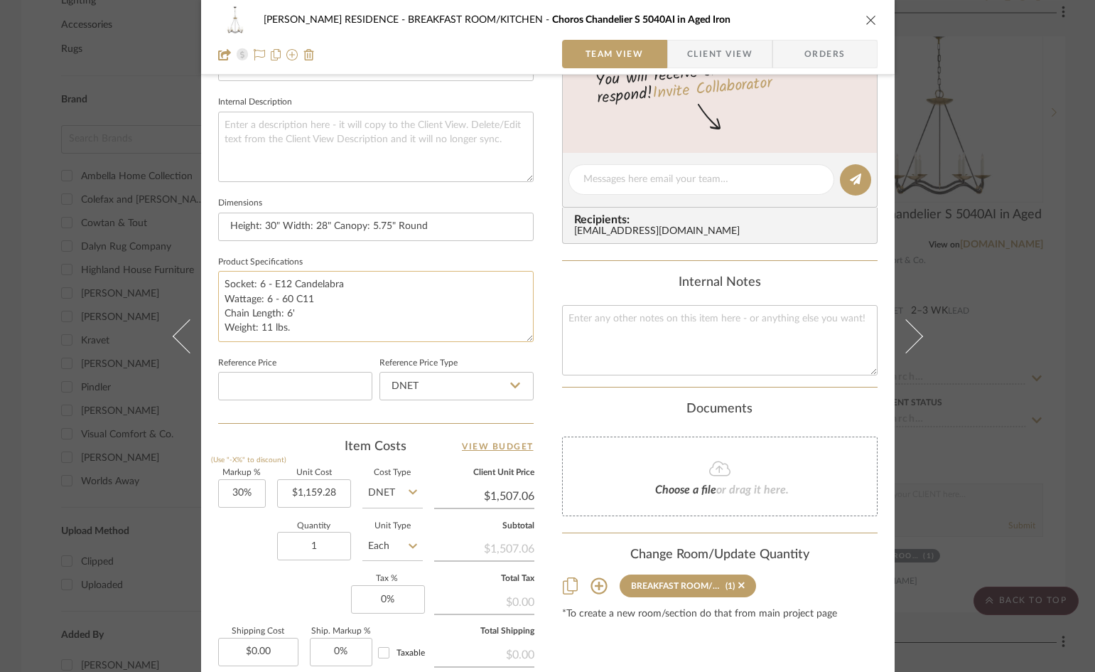
drag, startPoint x: 291, startPoint y: 328, endPoint x: 220, endPoint y: 282, distance: 84.8
click at [220, 282] on textarea "Socket: 6 - E12 Candelabra Wattage: 6 - 60 C11 Chain Length: 6' Weight: 11 lbs." at bounding box center [376, 306] width 316 height 70
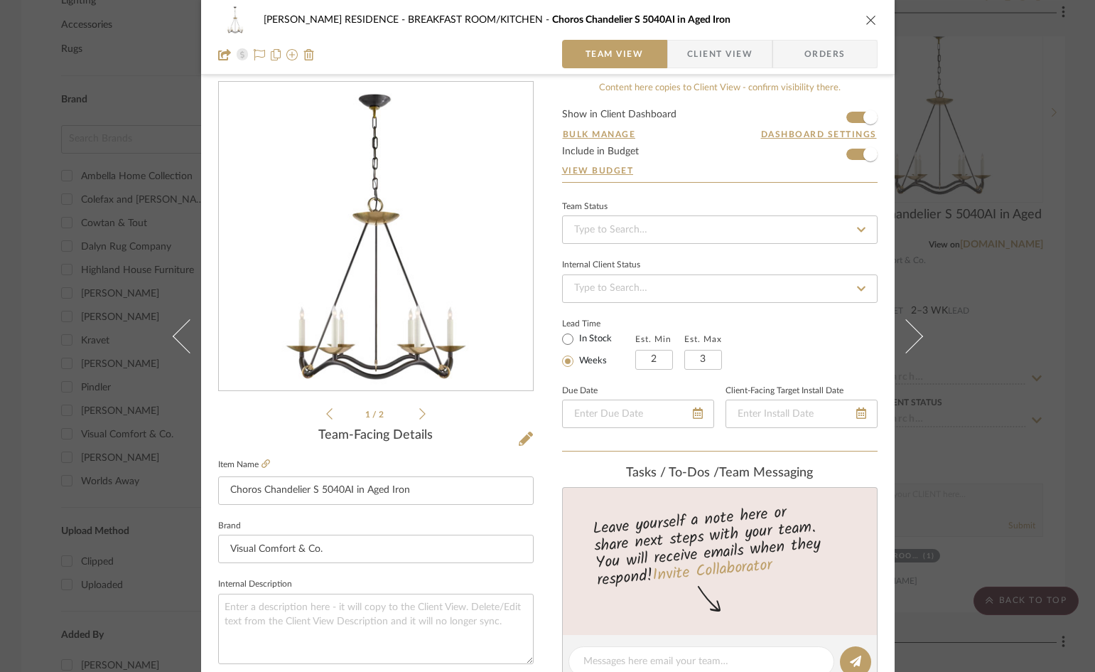
scroll to position [12, 0]
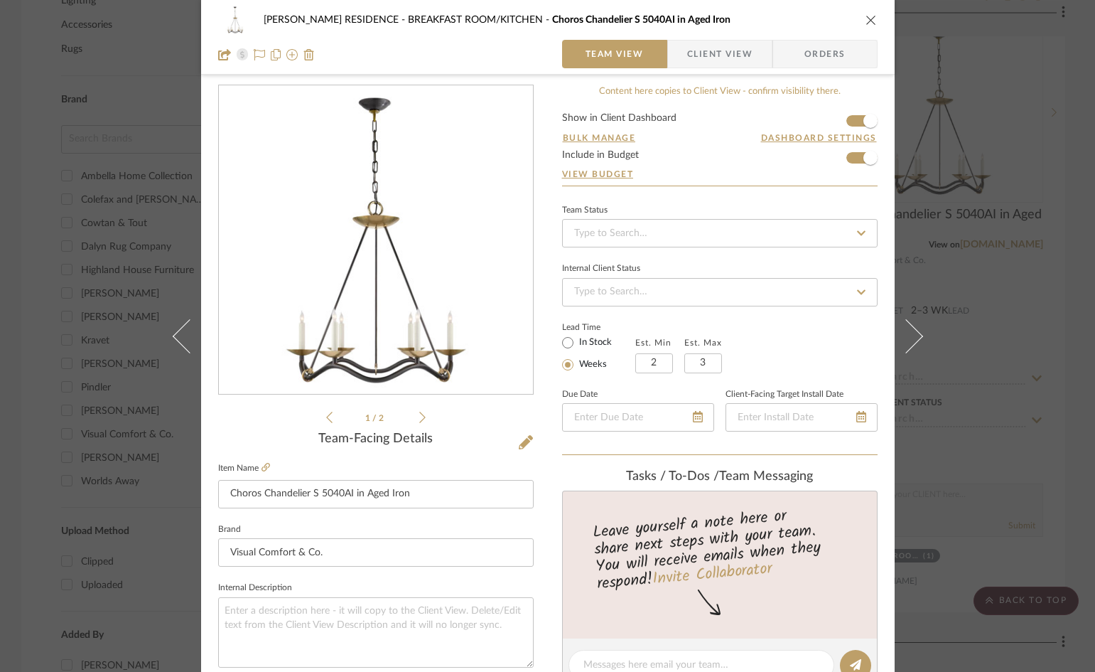
click at [866, 22] on icon "close" at bounding box center [871, 19] width 11 height 11
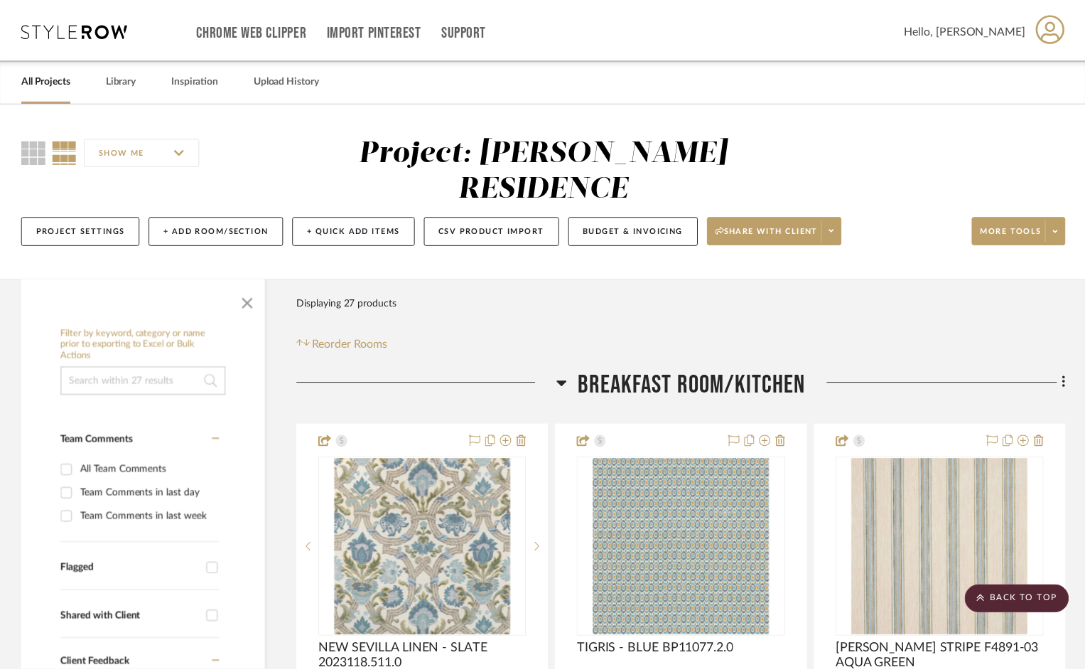
scroll to position [1066, 0]
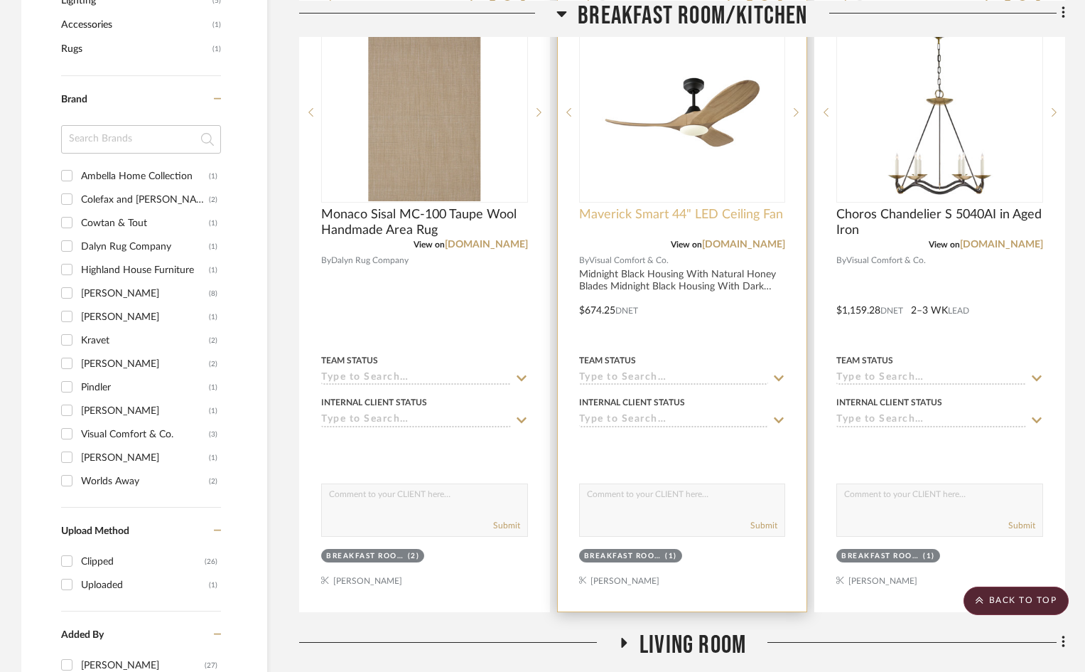
click at [722, 207] on span "Maverick Smart 44" LED Ceiling Fan" at bounding box center [681, 215] width 204 height 16
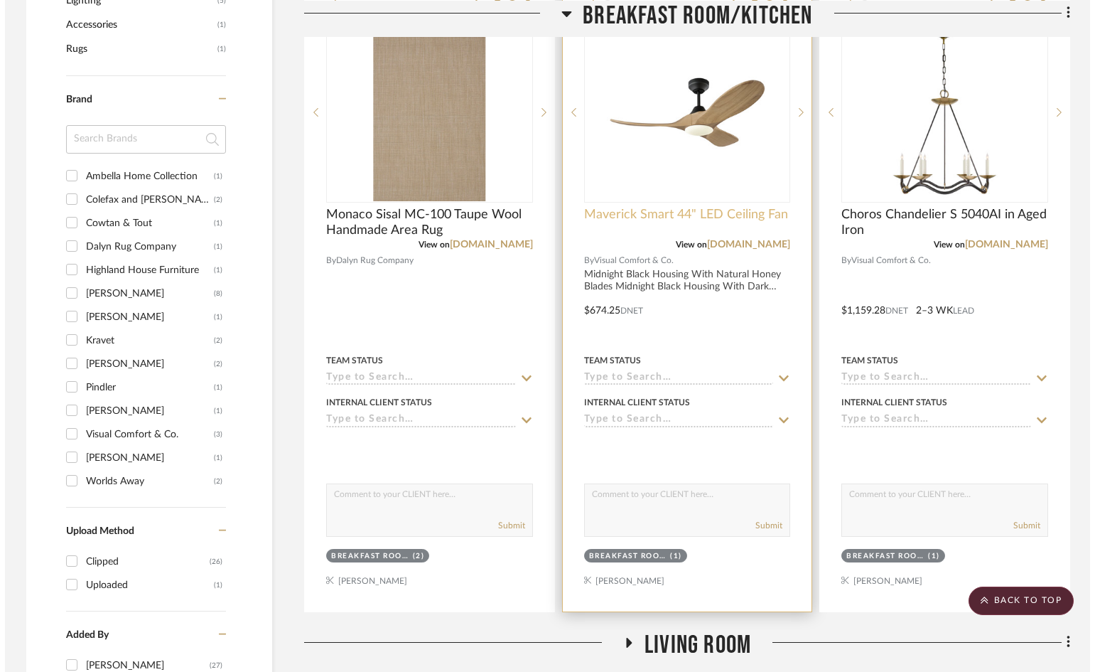
scroll to position [0, 0]
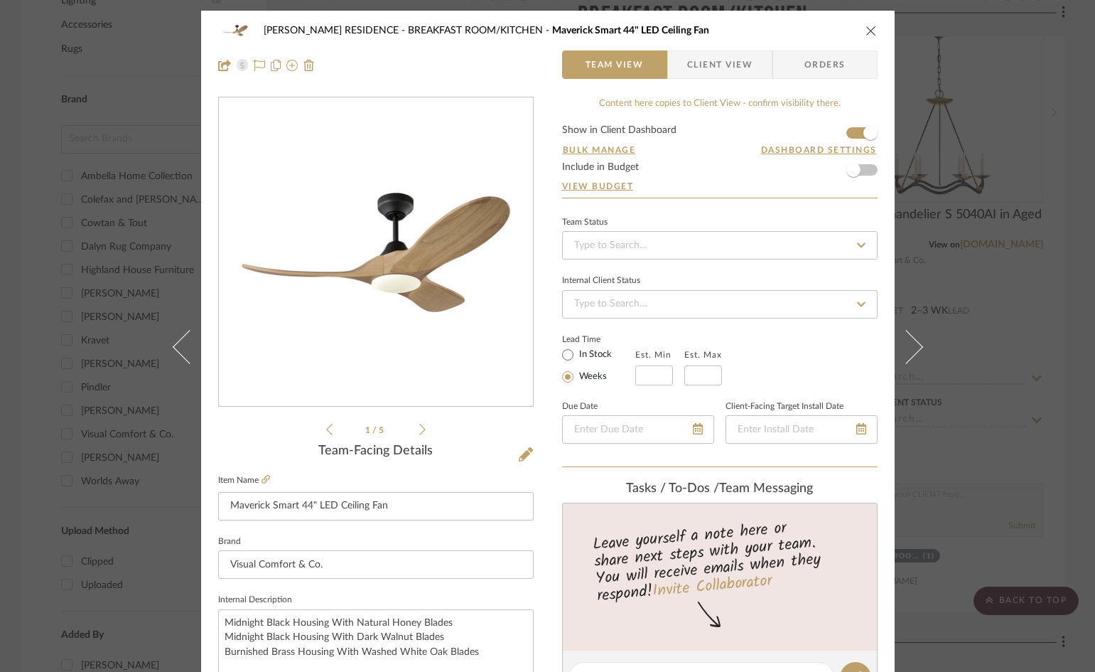
click at [729, 69] on span "Client View" at bounding box center [719, 64] width 65 height 28
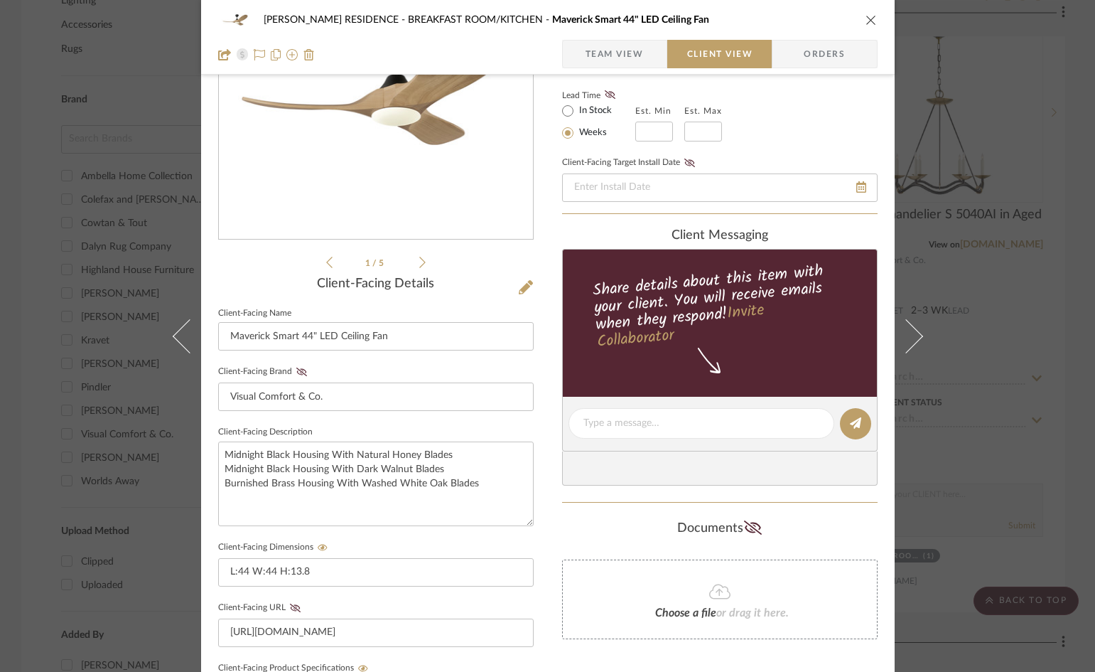
scroll to position [96, 0]
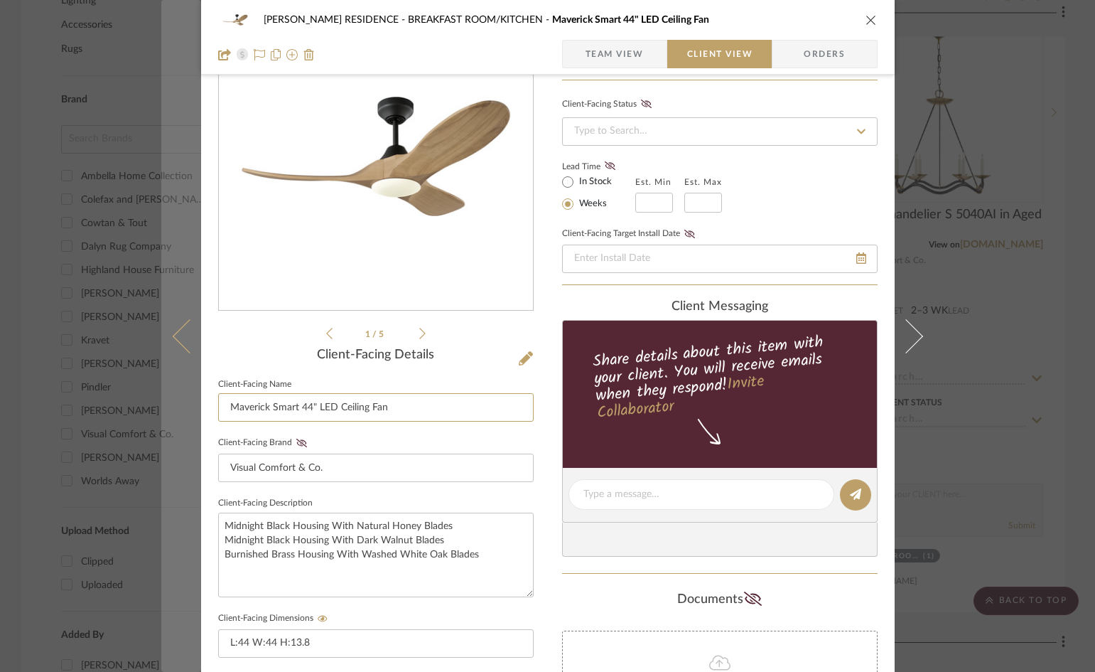
drag, startPoint x: 399, startPoint y: 410, endPoint x: 188, endPoint y: 407, distance: 211.1
click at [188, 407] on mat-dialog-content "[PERSON_NAME] RESIDENCE BREAKFAST ROOM/KITCHEN Maverick Smart 44" LED Ceiling F…" at bounding box center [547, 506] width 773 height 1183
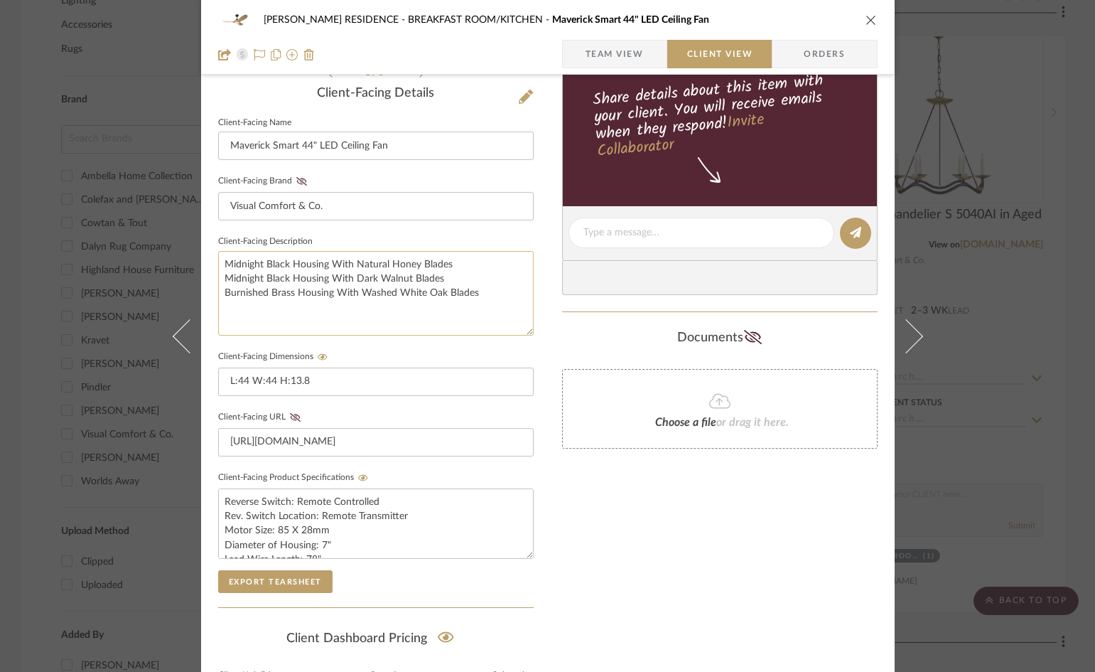
scroll to position [380, 0]
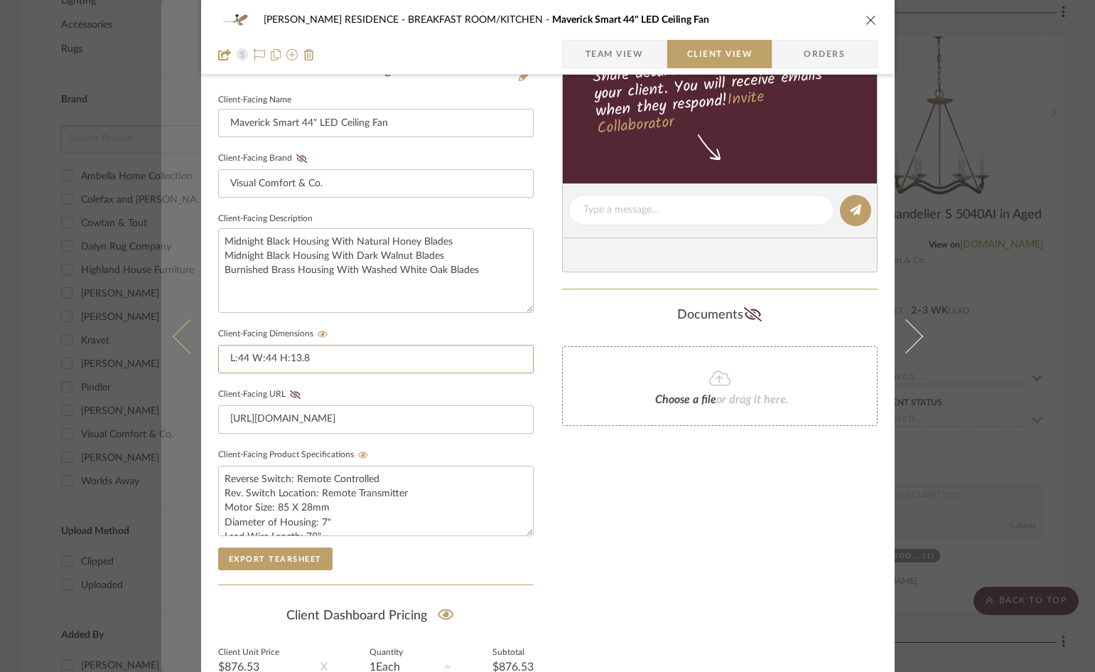
drag, startPoint x: 316, startPoint y: 358, endPoint x: 192, endPoint y: 358, distance: 123.7
click at [192, 358] on mat-dialog-content "[PERSON_NAME] RESIDENCE BREAKFAST ROOM/KITCHEN Maverick Smart 44" LED Ceiling F…" at bounding box center [547, 221] width 773 height 1183
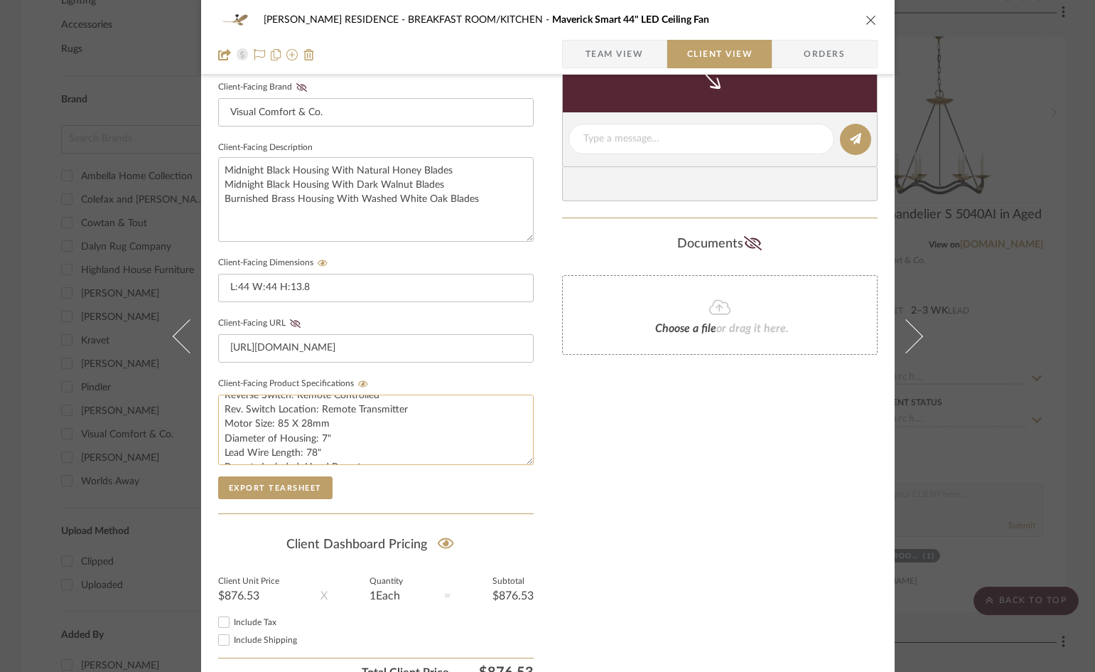
scroll to position [0, 0]
click at [332, 449] on textarea "Reverse Switch: Remote Controlled Rev. Switch Location: Remote Transmitter Moto…" at bounding box center [376, 429] width 316 height 70
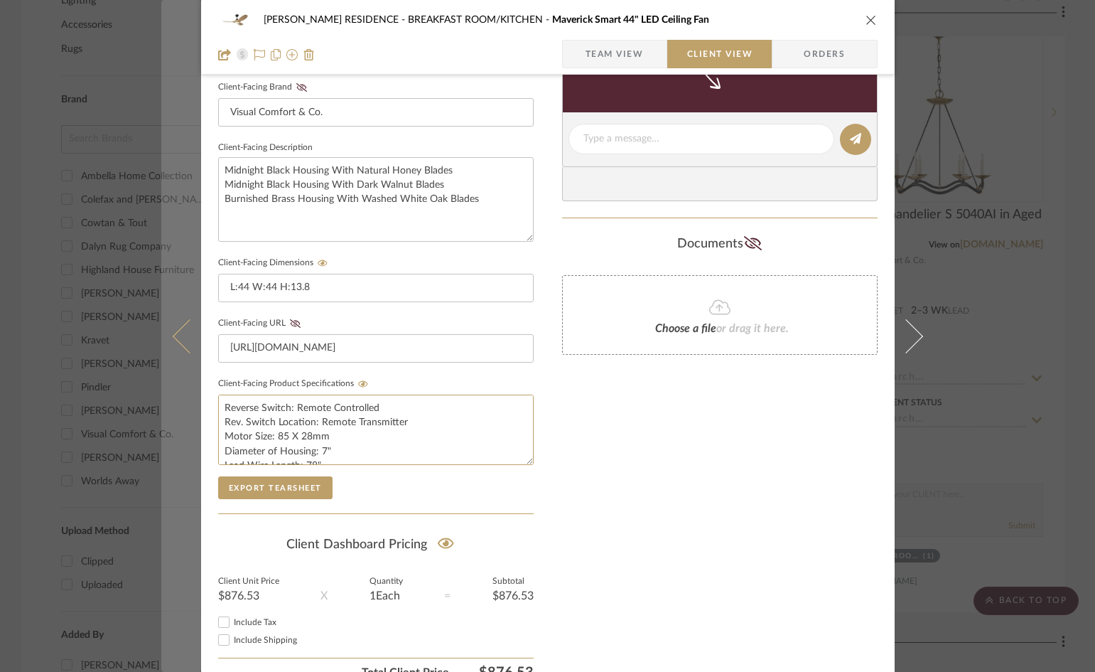
drag, startPoint x: 365, startPoint y: 410, endPoint x: 175, endPoint y: 398, distance: 190.9
click at [175, 398] on mat-dialog-content "[PERSON_NAME] RESIDENCE BREAKFAST ROOM/KITCHEN Maverick Smart 44" LED Ceiling F…" at bounding box center [547, 150] width 773 height 1183
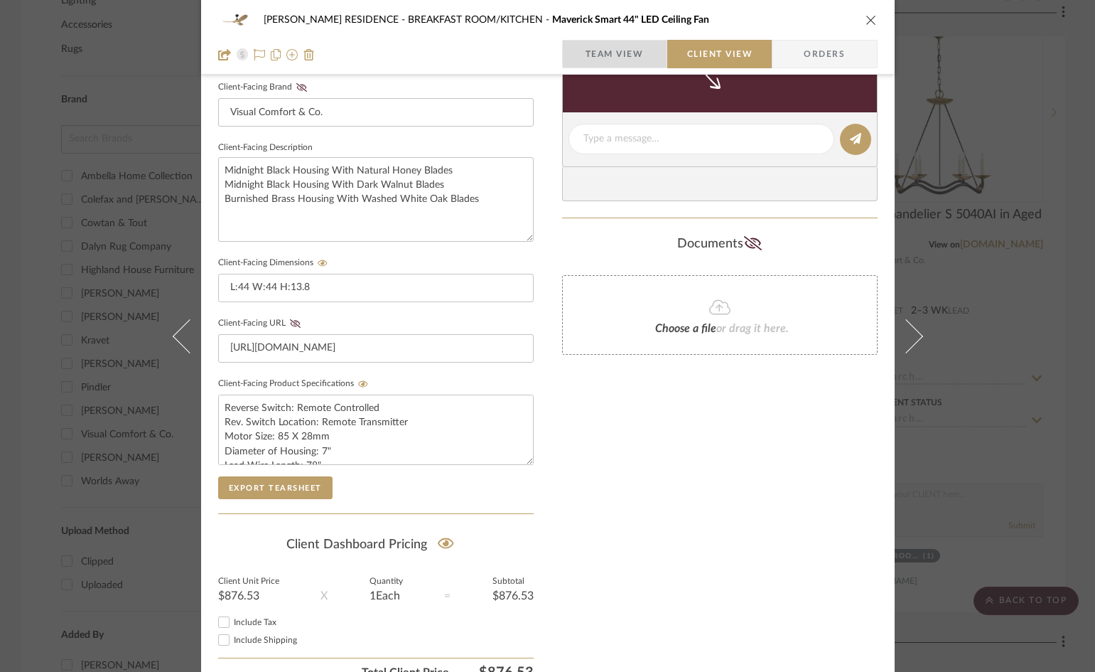
click at [630, 55] on span "Team View" at bounding box center [615, 54] width 58 height 28
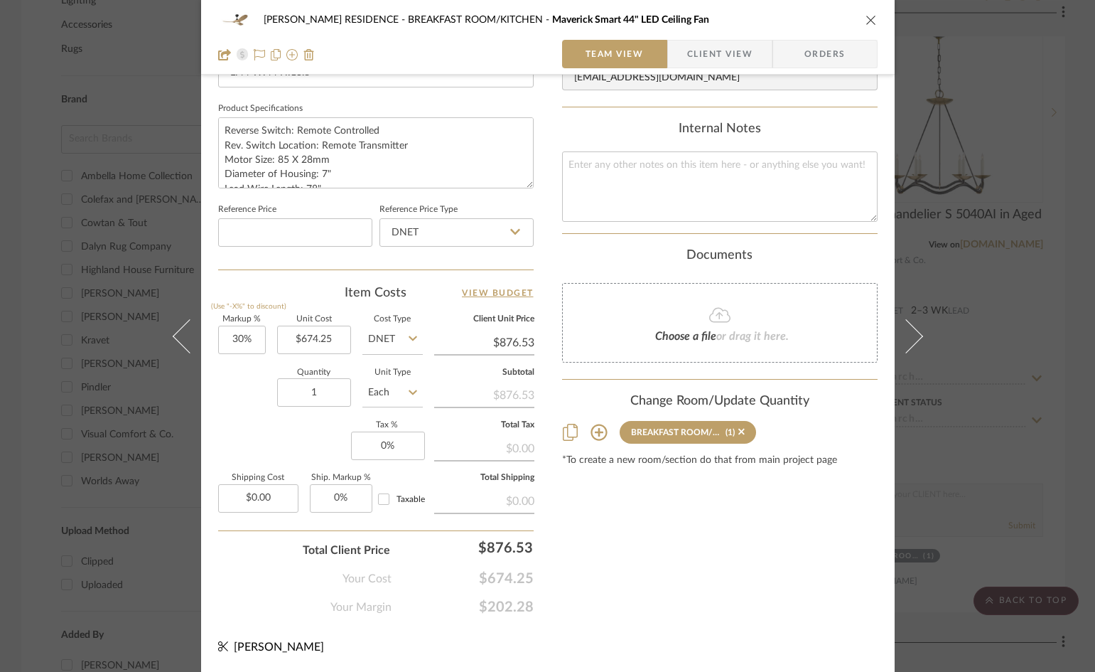
scroll to position [652, 0]
type input "674.25"
type input "$0.00"
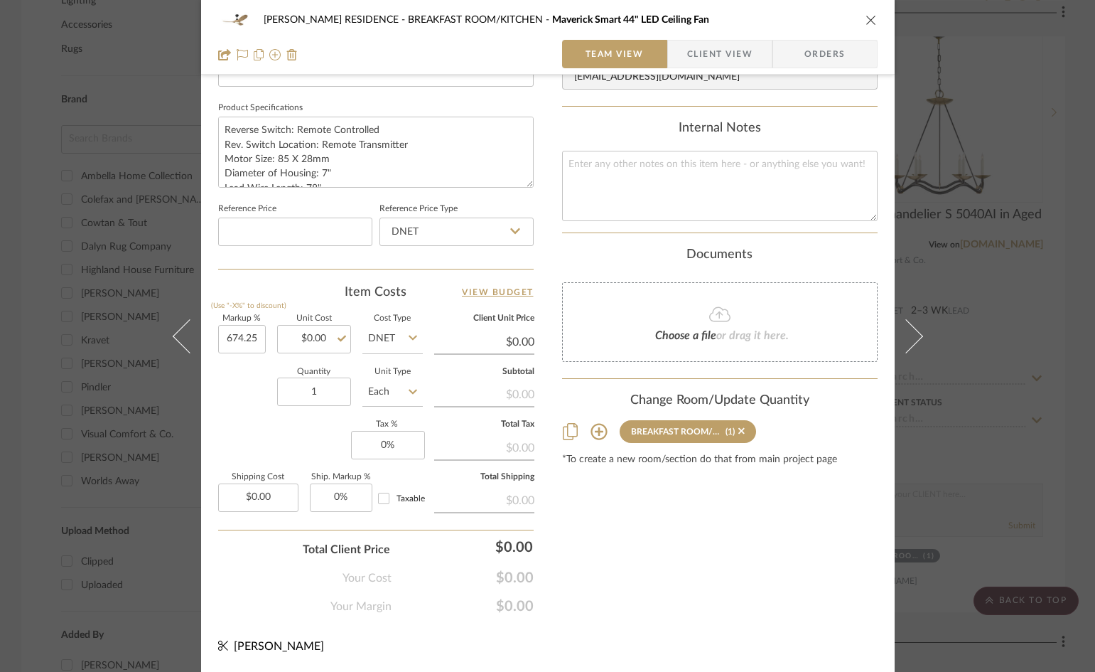
type input "674.25%"
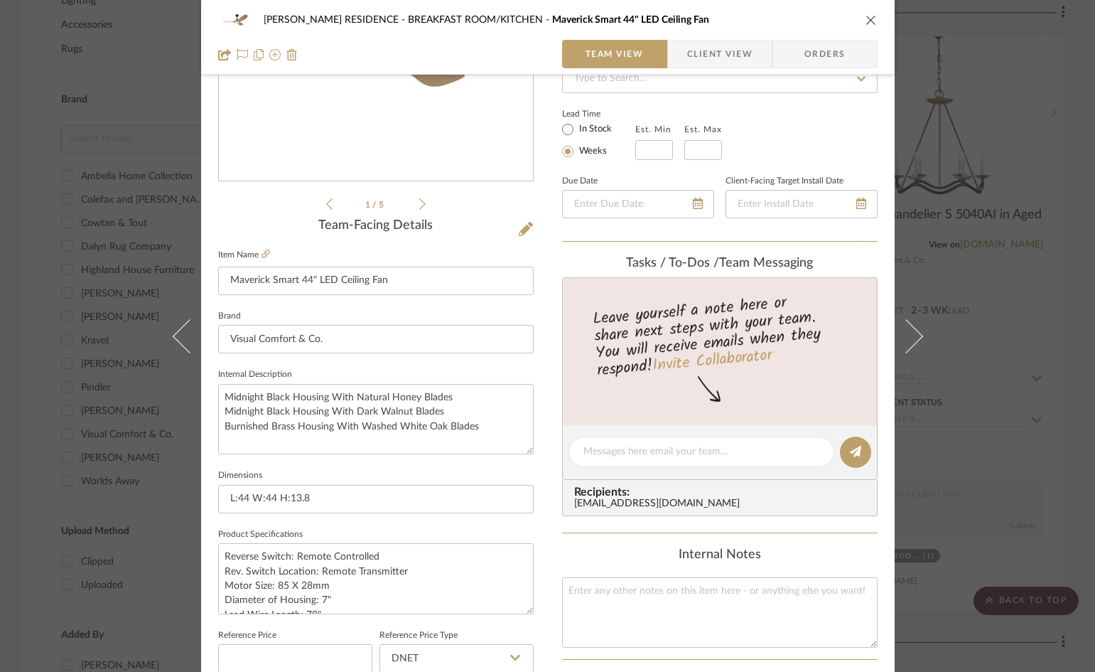
scroll to position [0, 0]
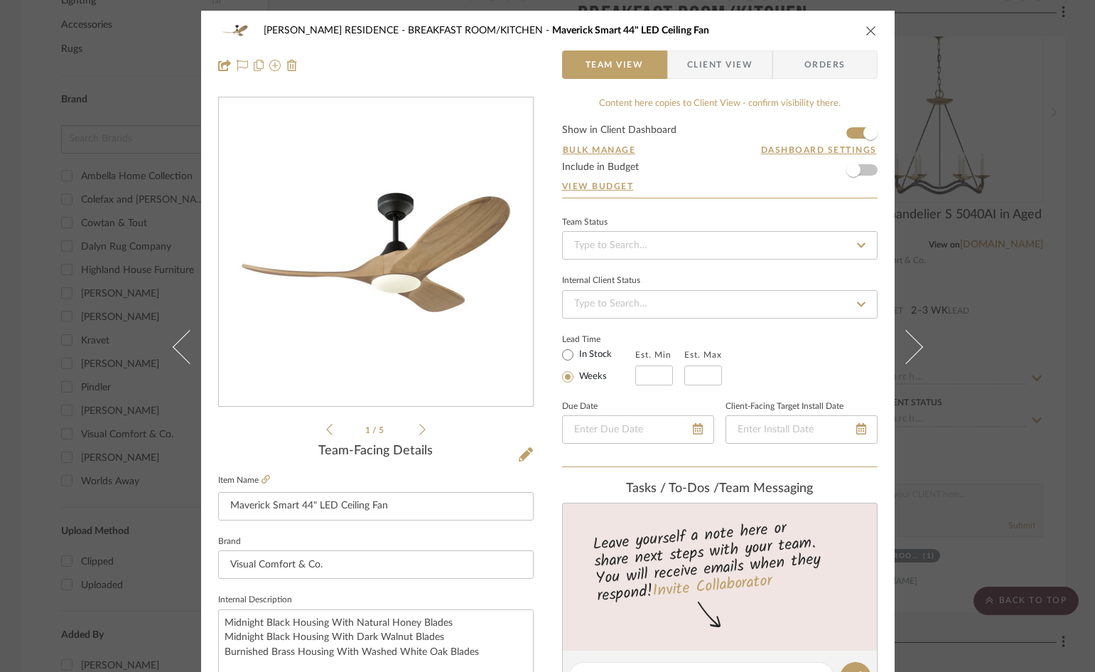
type input "674.25%"
click at [734, 68] on span "Client View" at bounding box center [719, 64] width 65 height 28
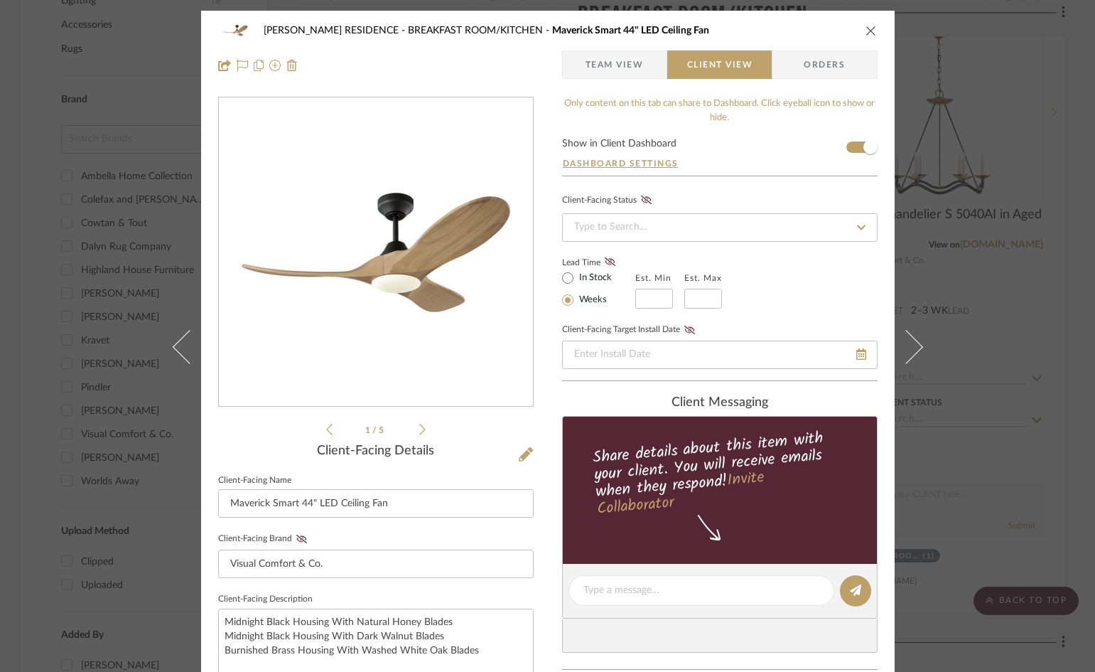
click at [866, 33] on icon "close" at bounding box center [871, 30] width 11 height 11
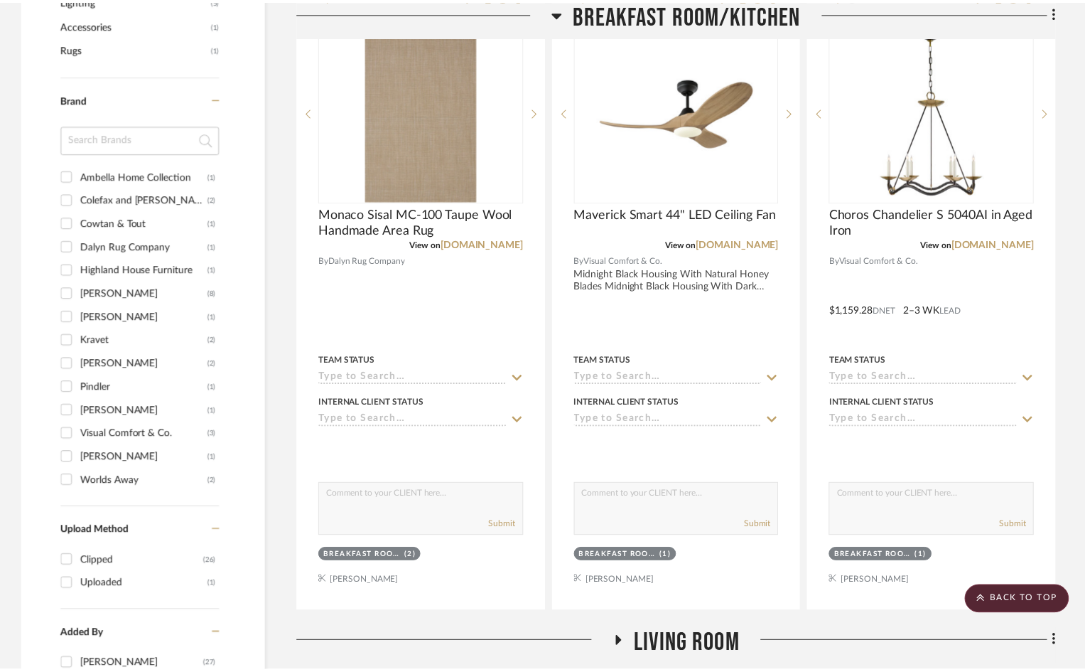
scroll to position [1066, 0]
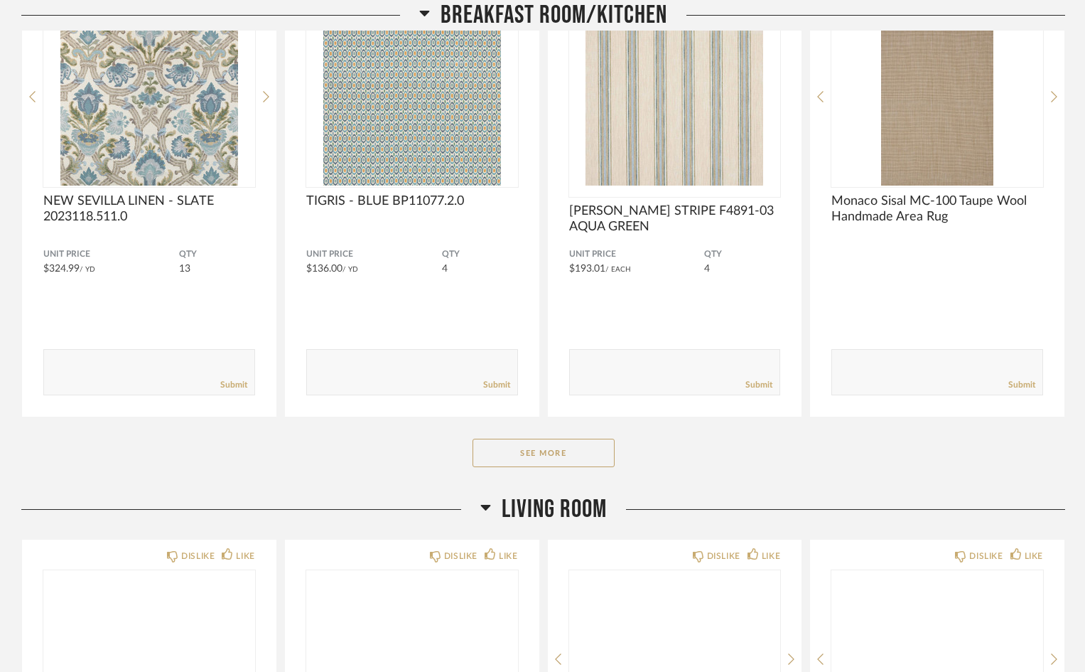
scroll to position [284, 0]
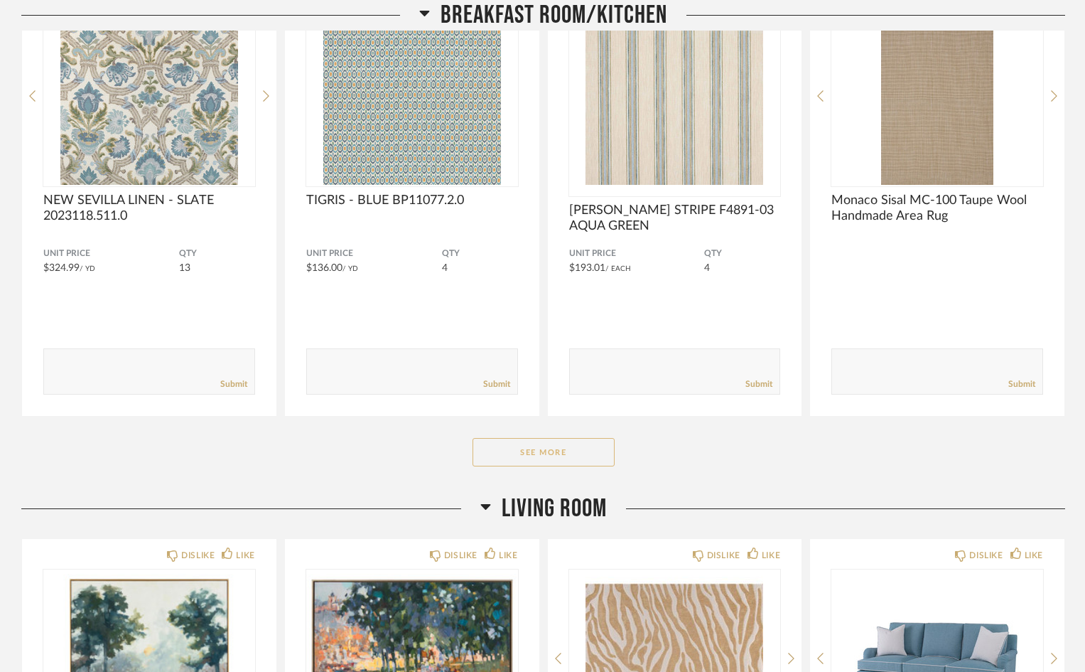
click at [593, 451] on button "See More" at bounding box center [544, 452] width 142 height 28
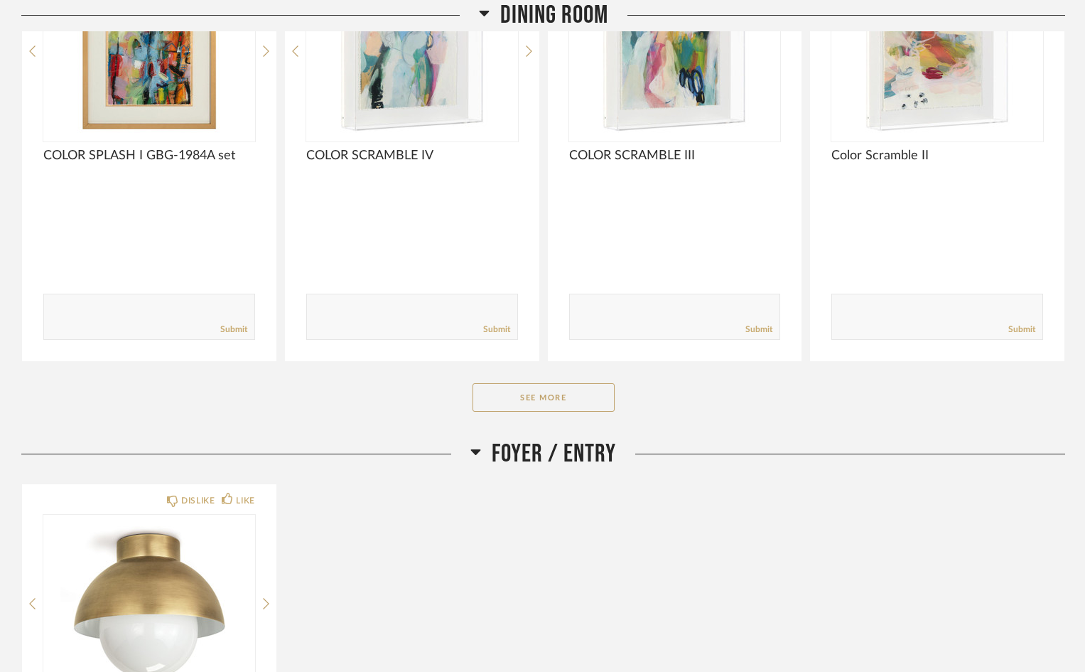
scroll to position [1919, 0]
click at [587, 399] on button "See More" at bounding box center [544, 398] width 142 height 28
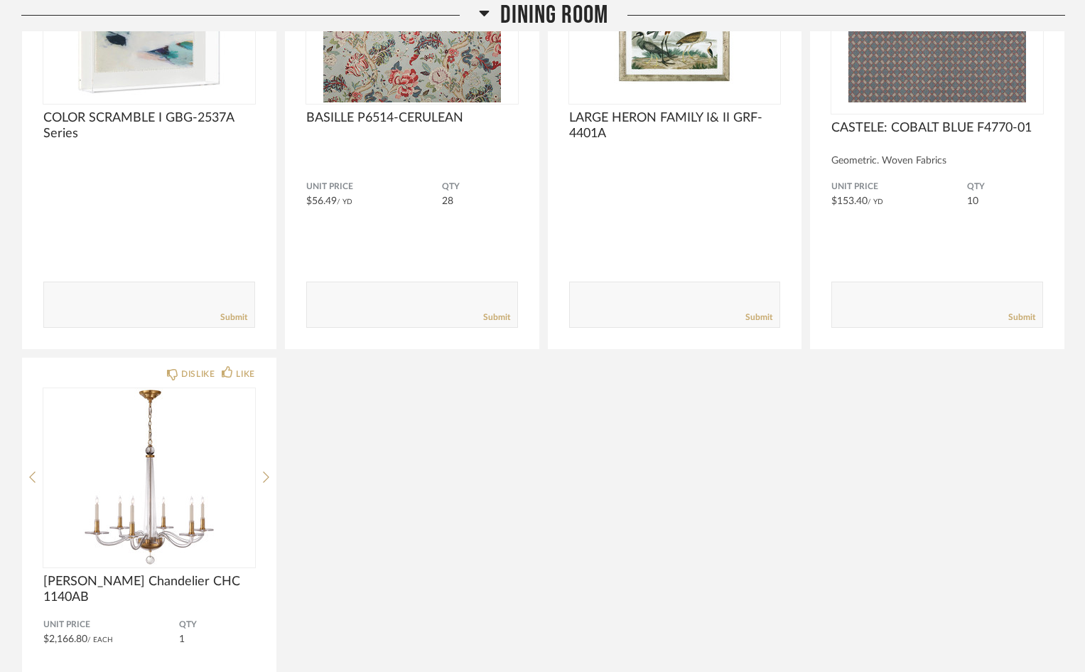
scroll to position [2122, 0]
